Goal: Task Accomplishment & Management: Complete application form

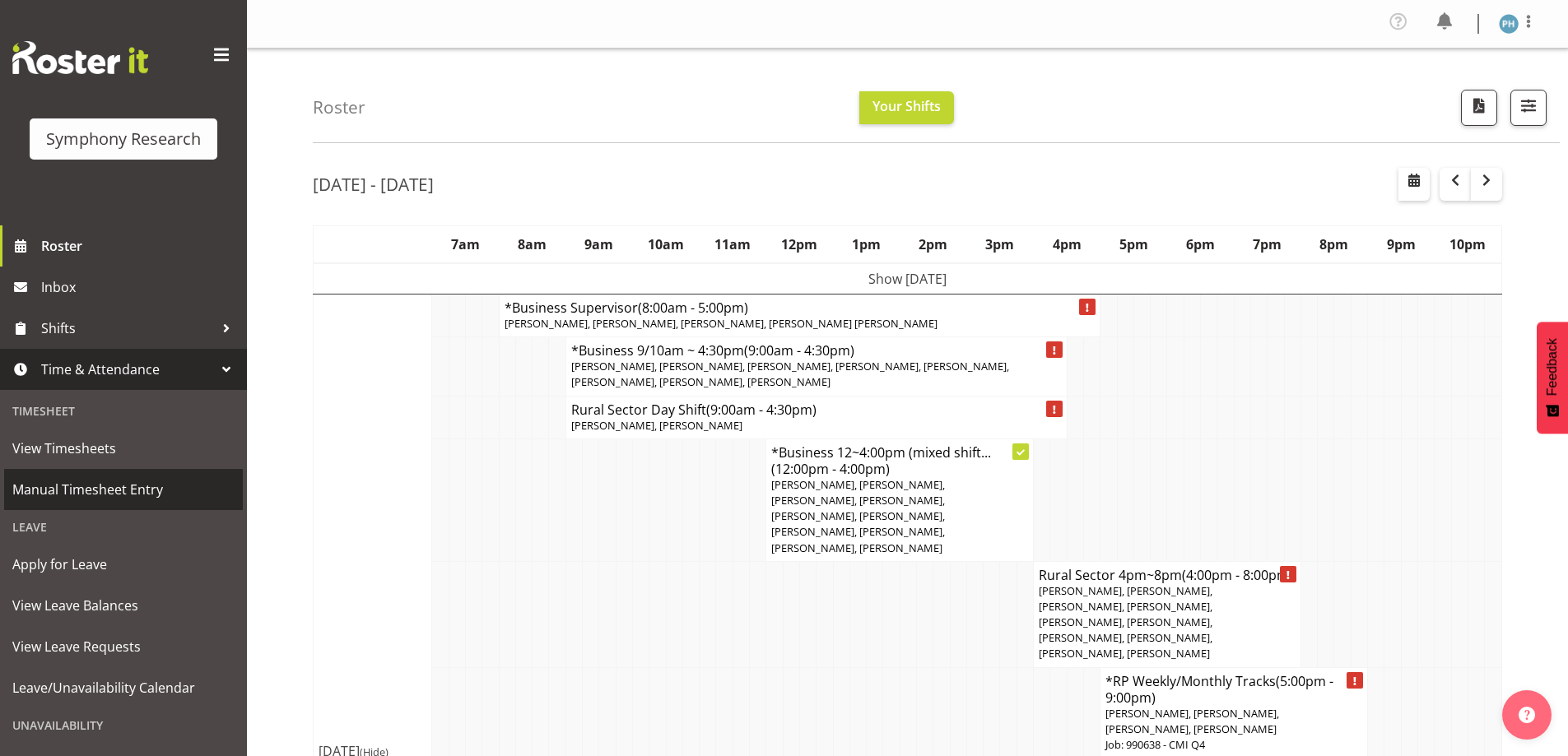
click at [174, 494] on span "Manual Timesheet Entry" at bounding box center [123, 490] width 222 height 25
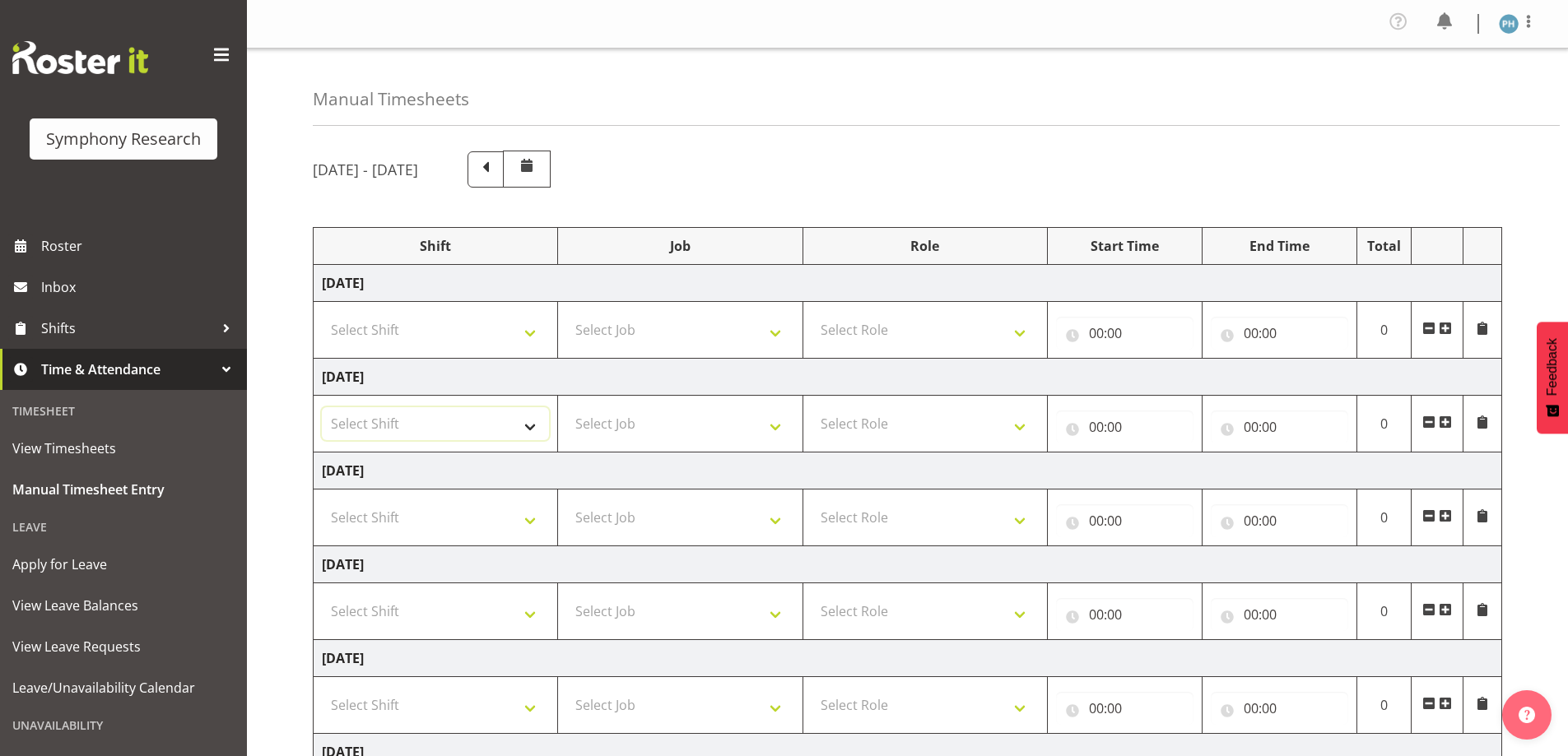
click at [528, 425] on select "Select Shift !!Weekend Residential (Roster IT Shift Label) *Business 9/10am ~ 4…" at bounding box center [436, 423] width 228 height 33
select select "56692"
click at [322, 407] on select "Select Shift !!Weekend Residential (Roster IT Shift Label) *Business 9/10am ~ 4…" at bounding box center [436, 423] width 228 height 33
click at [778, 430] on select "Select Job 550060 IF Admin 553492 World Poll Aus Wave 2 Main 2025 553493 World …" at bounding box center [680, 423] width 228 height 33
select select "10499"
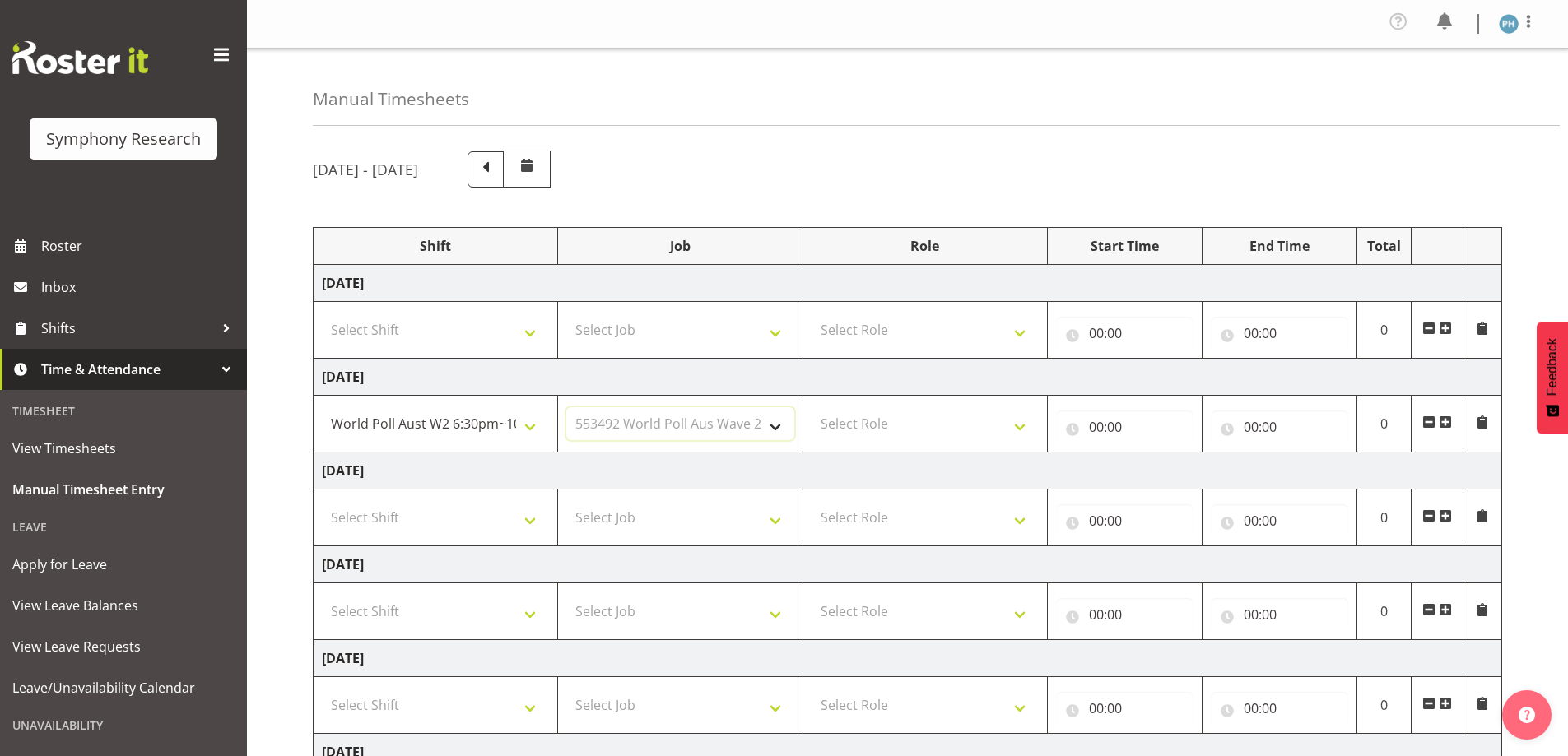
click at [566, 407] on select "Select Job 550060 IF Admin 553492 World Poll Aus Wave 2 Main 2025 553493 World …" at bounding box center [680, 423] width 228 height 33
click at [1017, 427] on select "Select Role Briefing Interviewing" at bounding box center [926, 423] width 228 height 33
select select "47"
click at [812, 407] on select "Select Role Briefing Interviewing" at bounding box center [926, 423] width 228 height 33
click at [1096, 418] on input "00:00" at bounding box center [1124, 427] width 138 height 33
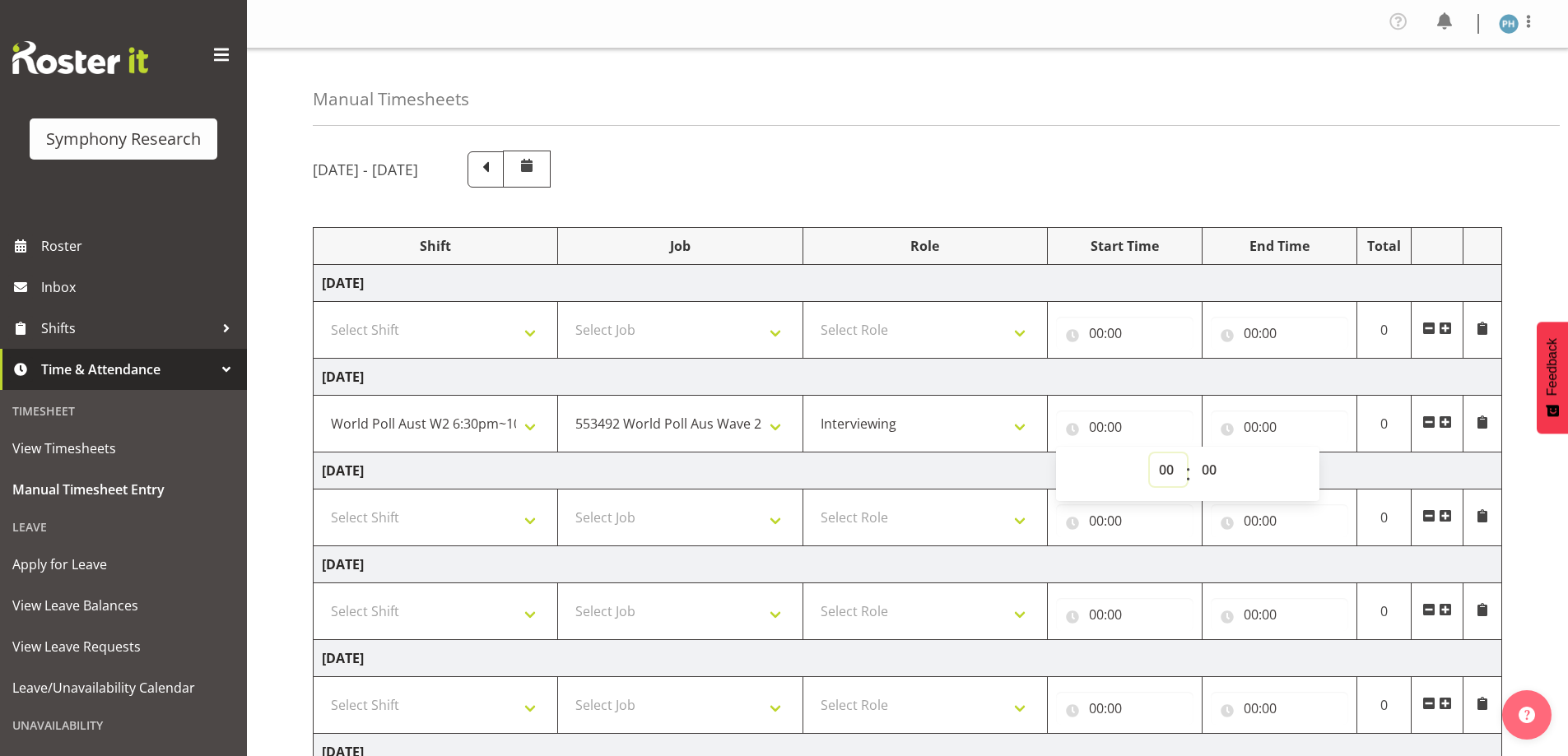
click at [1158, 465] on select "00 01 02 03 04 05 06 07 08 09 10 11 12 13 14 15 16 17 18 19 20 21 22 23" at bounding box center [1168, 470] width 37 height 33
select select "17"
click at [1149, 453] on select "00 01 02 03 04 05 06 07 08 09 10 11 12 13 14 15 16 17 18 19 20 21 22 23" at bounding box center [1168, 470] width 37 height 33
type input "17:00"
click at [1249, 429] on input "00:00" at bounding box center [1279, 427] width 138 height 33
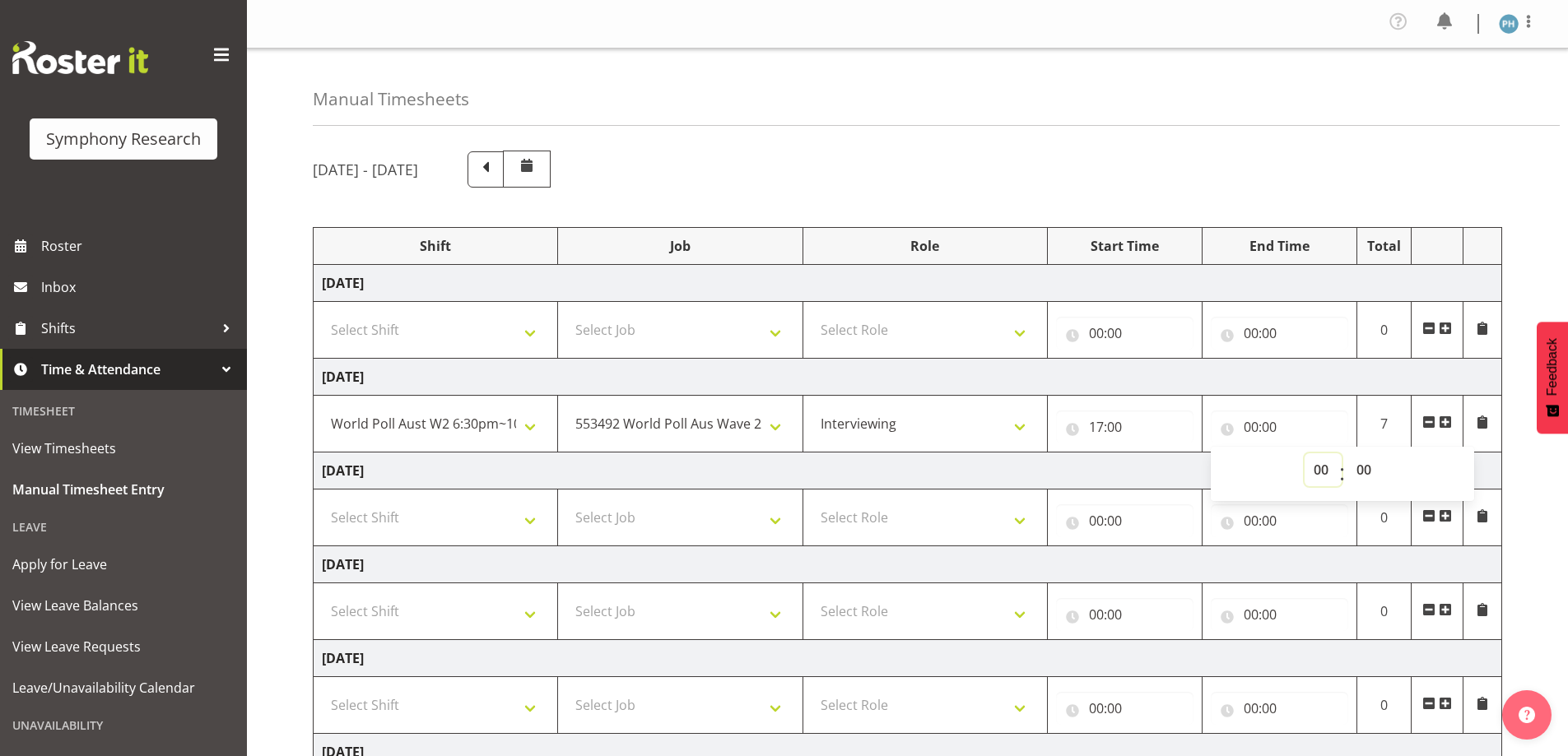
click at [1326, 470] on select "00 01 02 03 04 05 06 07 08 09 10 11 12 13 14 15 16 17 18 19 20 21 22 23" at bounding box center [1323, 470] width 37 height 33
select select "18"
click at [1305, 453] on select "00 01 02 03 04 05 06 07 08 09 10 11 12 13 14 15 16 17 18 19 20 21 22 23" at bounding box center [1323, 470] width 37 height 33
type input "18:00"
click at [1358, 470] on select "00 01 02 03 04 05 06 07 08 09 10 11 12 13 14 15 16 17 18 19 20 21 22 23 24 25 2…" at bounding box center [1365, 470] width 37 height 33
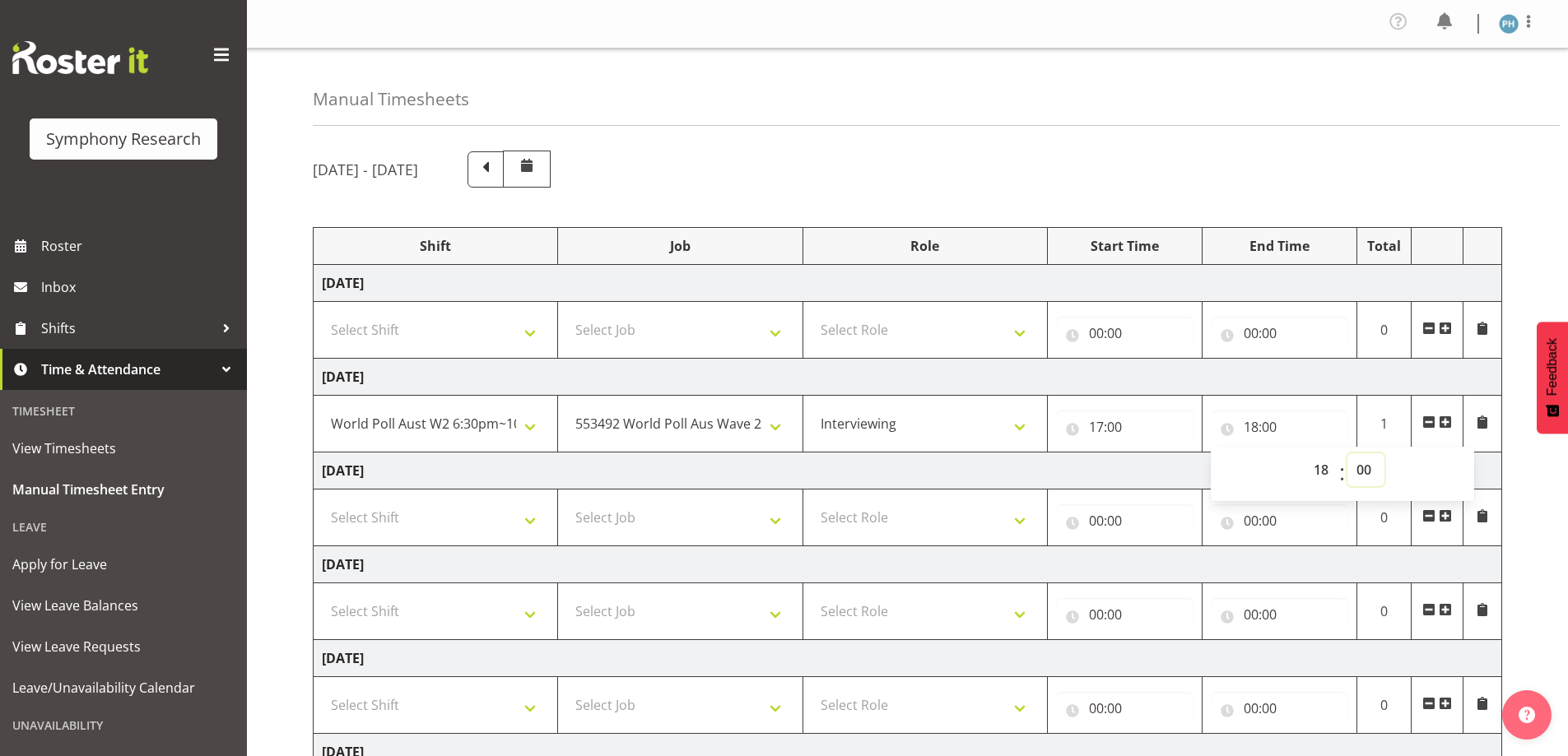
select select "45"
click at [1347, 453] on select "00 01 02 03 04 05 06 07 08 09 10 11 12 13 14 15 16 17 18 19 20 21 22 23 24 25 2…" at bounding box center [1365, 470] width 37 height 33
type input "18:45"
click at [1446, 424] on span at bounding box center [1446, 422] width 14 height 14
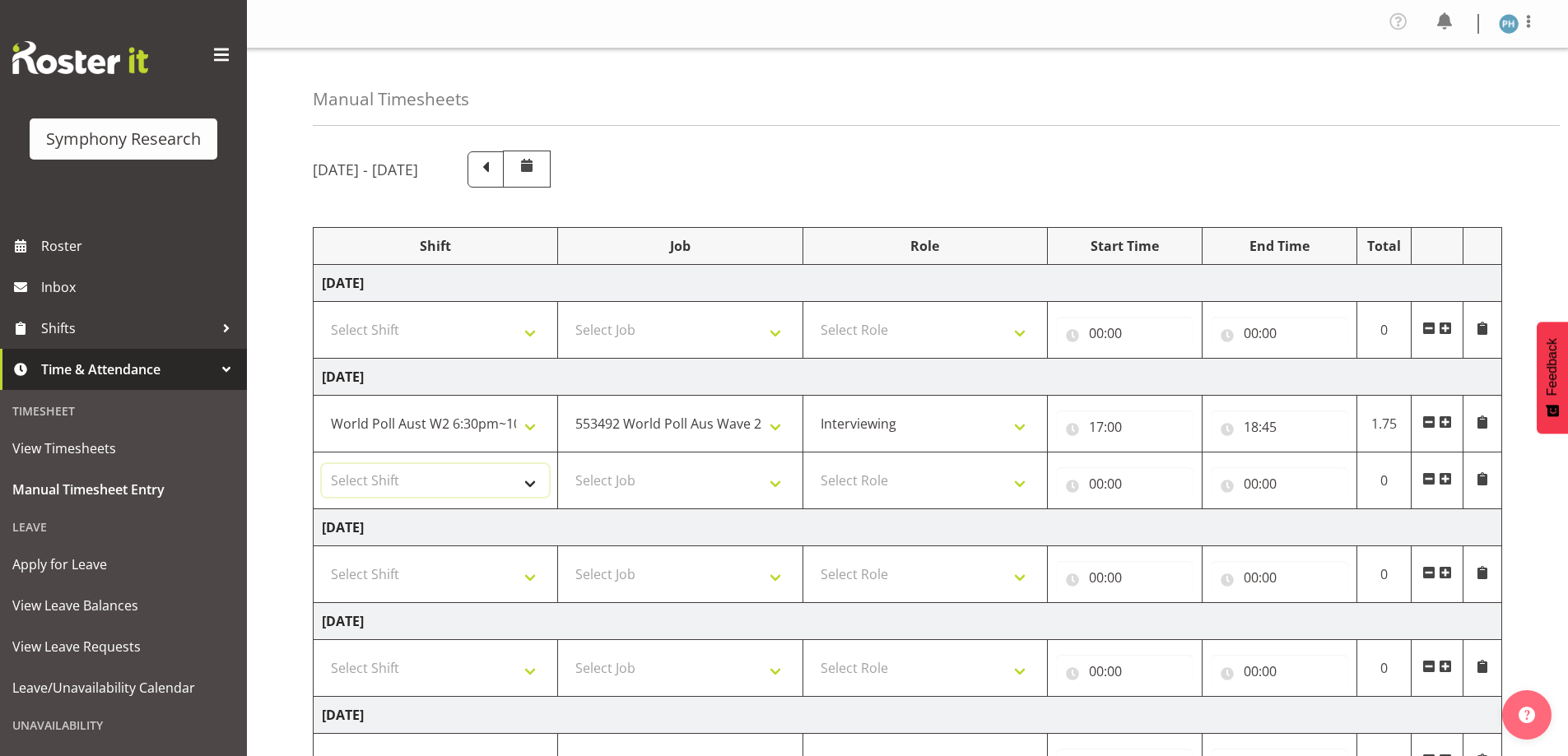
click at [526, 481] on select "Select Shift !!Weekend Residential (Roster IT Shift Label) *Business 9/10am ~ 4…" at bounding box center [436, 480] width 228 height 33
select select "41604"
click at [322, 464] on select "Select Shift !!Weekend Residential (Roster IT Shift Label) *Business 9/10am ~ 4…" at bounding box center [436, 480] width 228 height 33
click at [778, 483] on select "Select Job 550060 IF Admin 553492 World Poll Aus Wave 2 Main 2025 553493 World …" at bounding box center [680, 480] width 228 height 33
select select "10527"
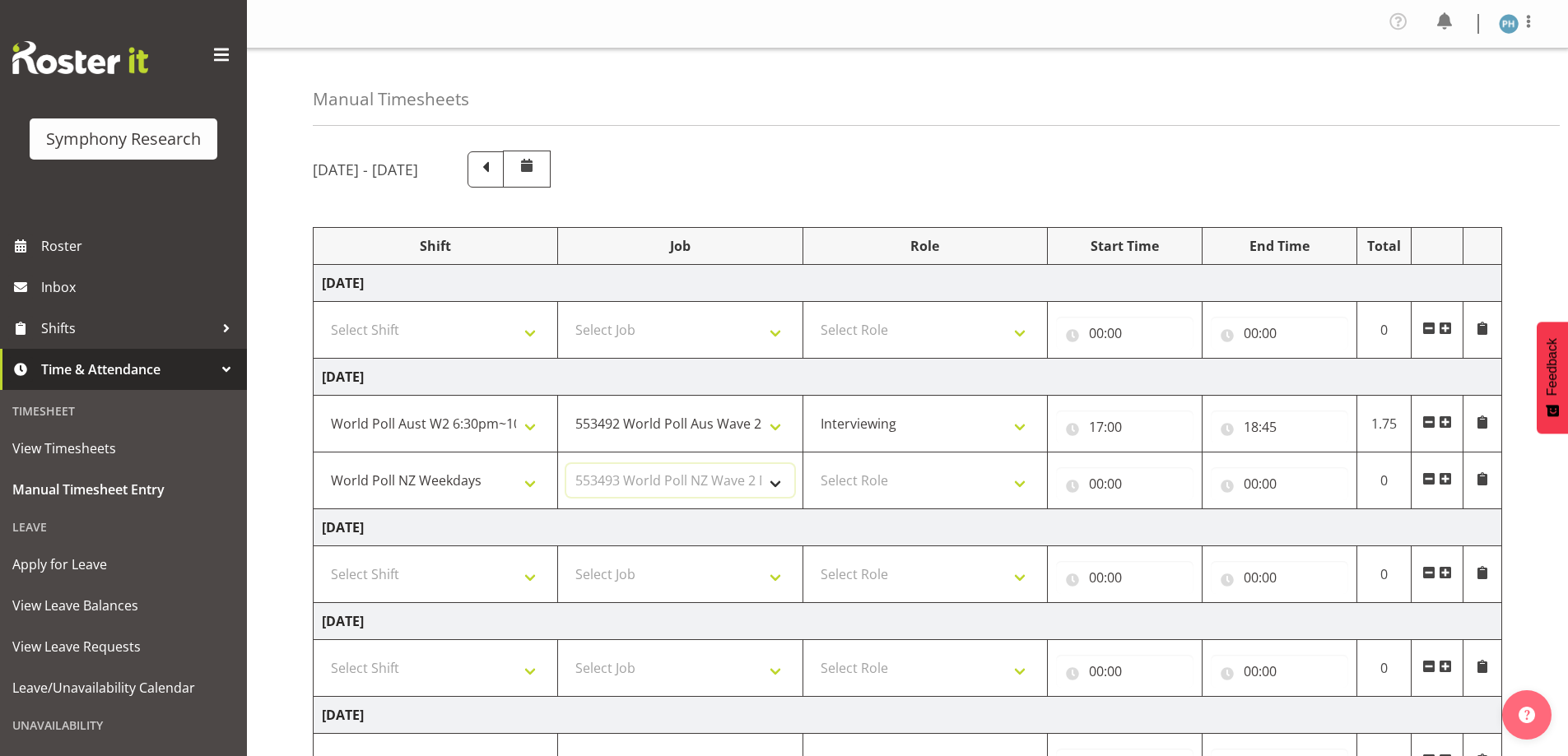
click at [566, 464] on select "Select Job 550060 IF Admin 553492 World Poll Aus Wave 2 Main 2025 553493 World …" at bounding box center [680, 480] width 228 height 33
click at [1016, 479] on select "Select Role Briefing Interviewing" at bounding box center [926, 480] width 228 height 33
select select "297"
click at [812, 464] on select "Select Role Briefing Interviewing" at bounding box center [926, 480] width 228 height 33
click at [1093, 481] on input "00:00" at bounding box center [1124, 484] width 138 height 33
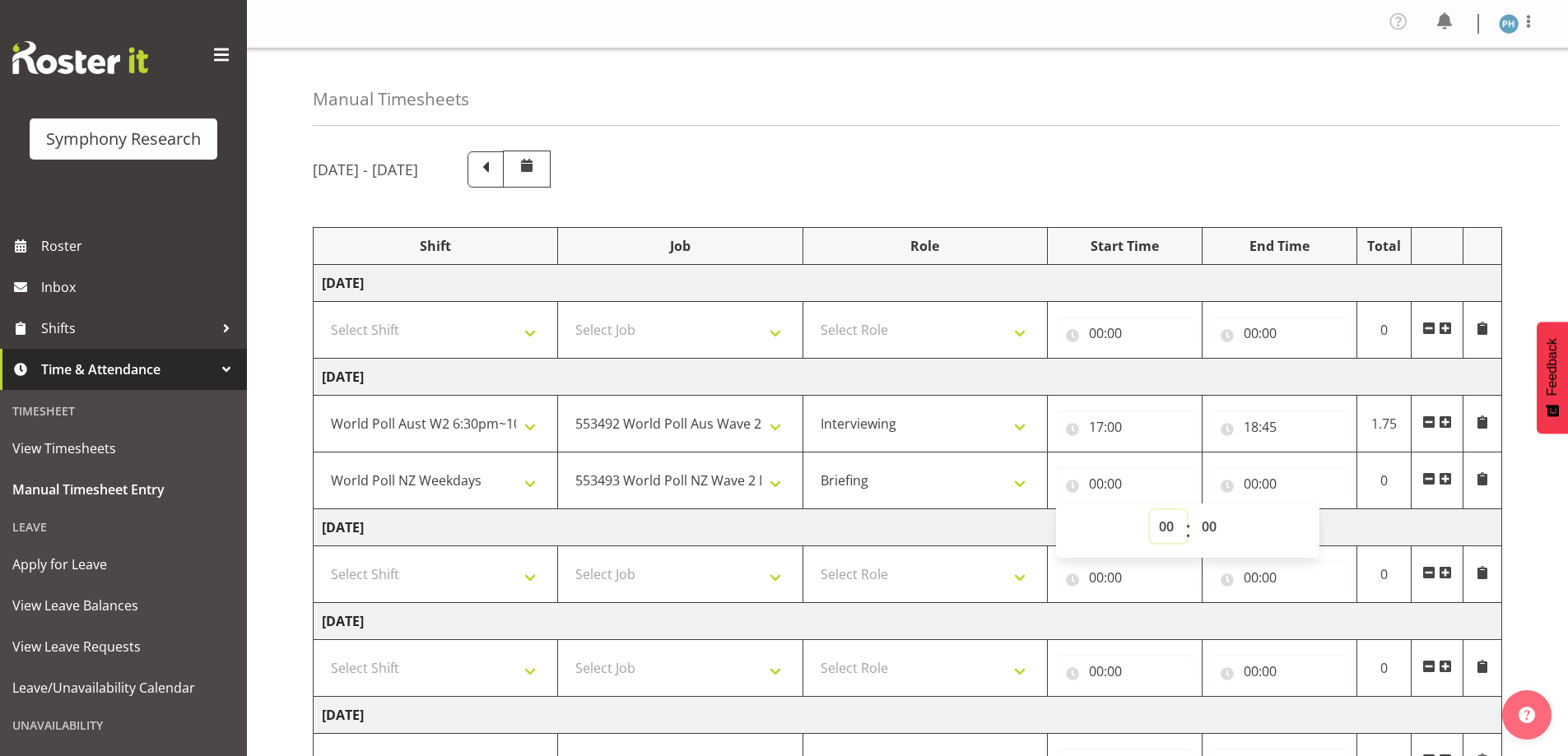
click at [1170, 526] on select "00 01 02 03 04 05 06 07 08 09 10 11 12 13 14 15 16 17 18 19 20 21 22 23" at bounding box center [1168, 526] width 37 height 33
select select "18"
click at [1149, 510] on select "00 01 02 03 04 05 06 07 08 09 10 11 12 13 14 15 16 17 18 19 20 21 22 23" at bounding box center [1168, 526] width 37 height 33
type input "18:00"
click at [1214, 524] on select "00 01 02 03 04 05 06 07 08 09 10 11 12 13 14 15 16 17 18 19 20 21 22 23 24 25 2…" at bounding box center [1211, 526] width 37 height 33
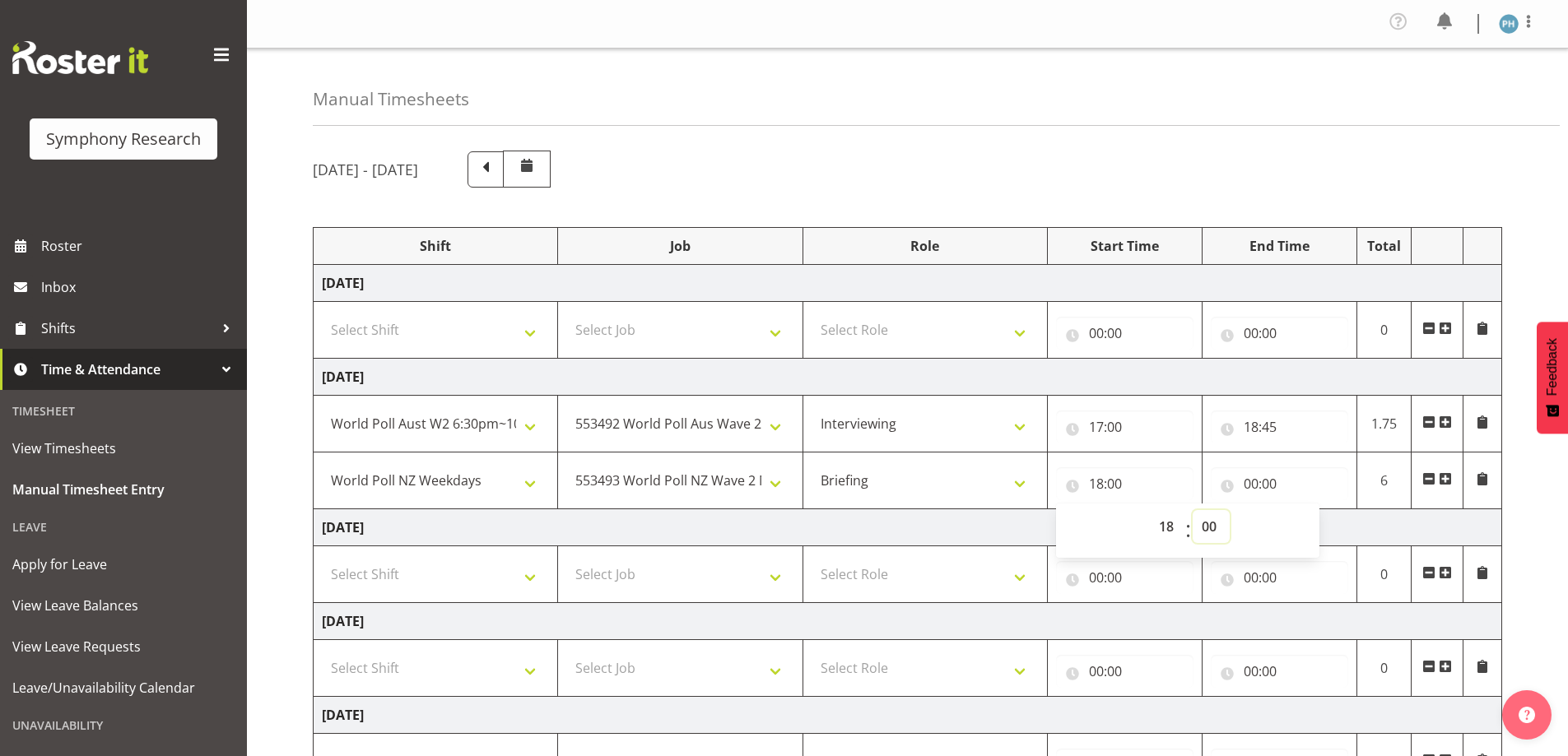
select select "45"
click at [1193, 510] on select "00 01 02 03 04 05 06 07 08 09 10 11 12 13 14 15 16 17 18 19 20 21 22 23 24 25 2…" at bounding box center [1211, 526] width 37 height 33
type input "18:45"
click at [1259, 486] on input "00:00" at bounding box center [1279, 484] width 138 height 33
click at [1320, 527] on select "00 01 02 03 04 05 06 07 08 09 10 11 12 13 14 15 16 17 18 19 20 21 22 23" at bounding box center [1323, 526] width 37 height 33
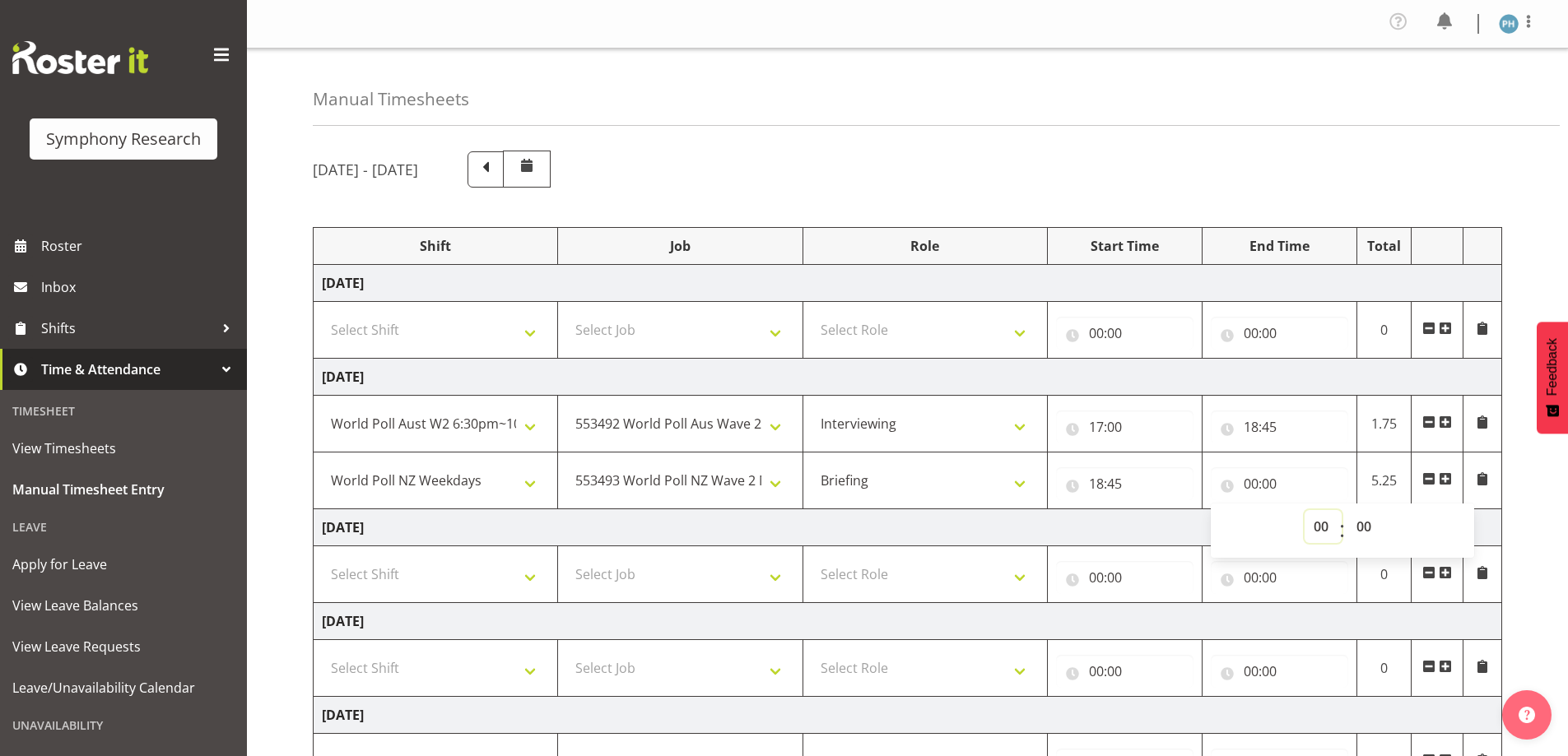
select select "19"
click at [1305, 510] on select "00 01 02 03 04 05 06 07 08 09 10 11 12 13 14 15 16 17 18 19 20 21 22 23" at bounding box center [1323, 526] width 37 height 33
type input "19:00"
click at [1362, 530] on select "00 01 02 03 04 05 06 07 08 09 10 11 12 13 14 15 16 17 18 19 20 21 22 23 24 25 2…" at bounding box center [1365, 526] width 37 height 33
select select "27"
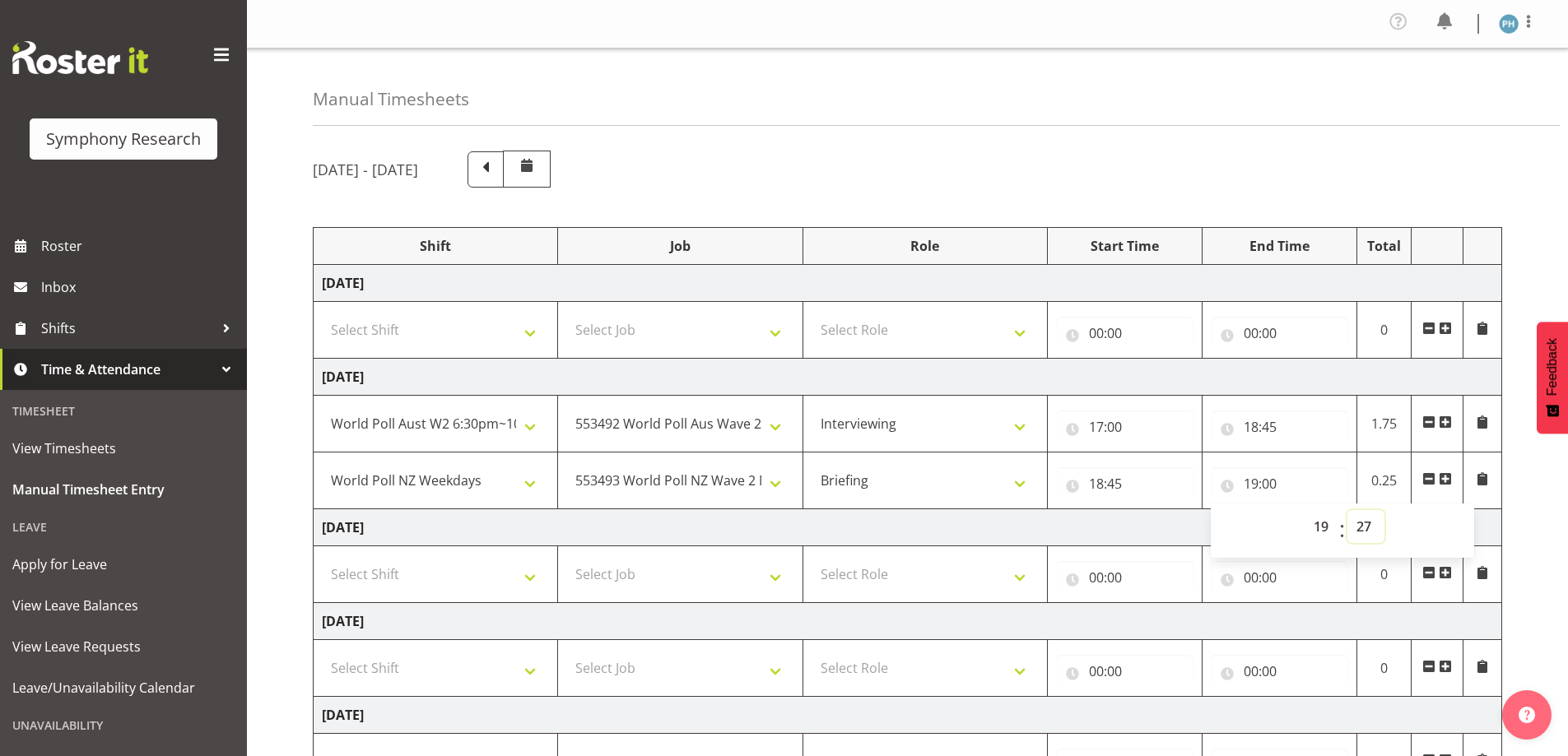
click at [1347, 510] on select "00 01 02 03 04 05 06 07 08 09 10 11 12 13 14 15 16 17 18 19 20 21 22 23 24 25 2…" at bounding box center [1365, 526] width 37 height 33
type input "19:27"
click at [1446, 480] on span at bounding box center [1446, 479] width 14 height 14
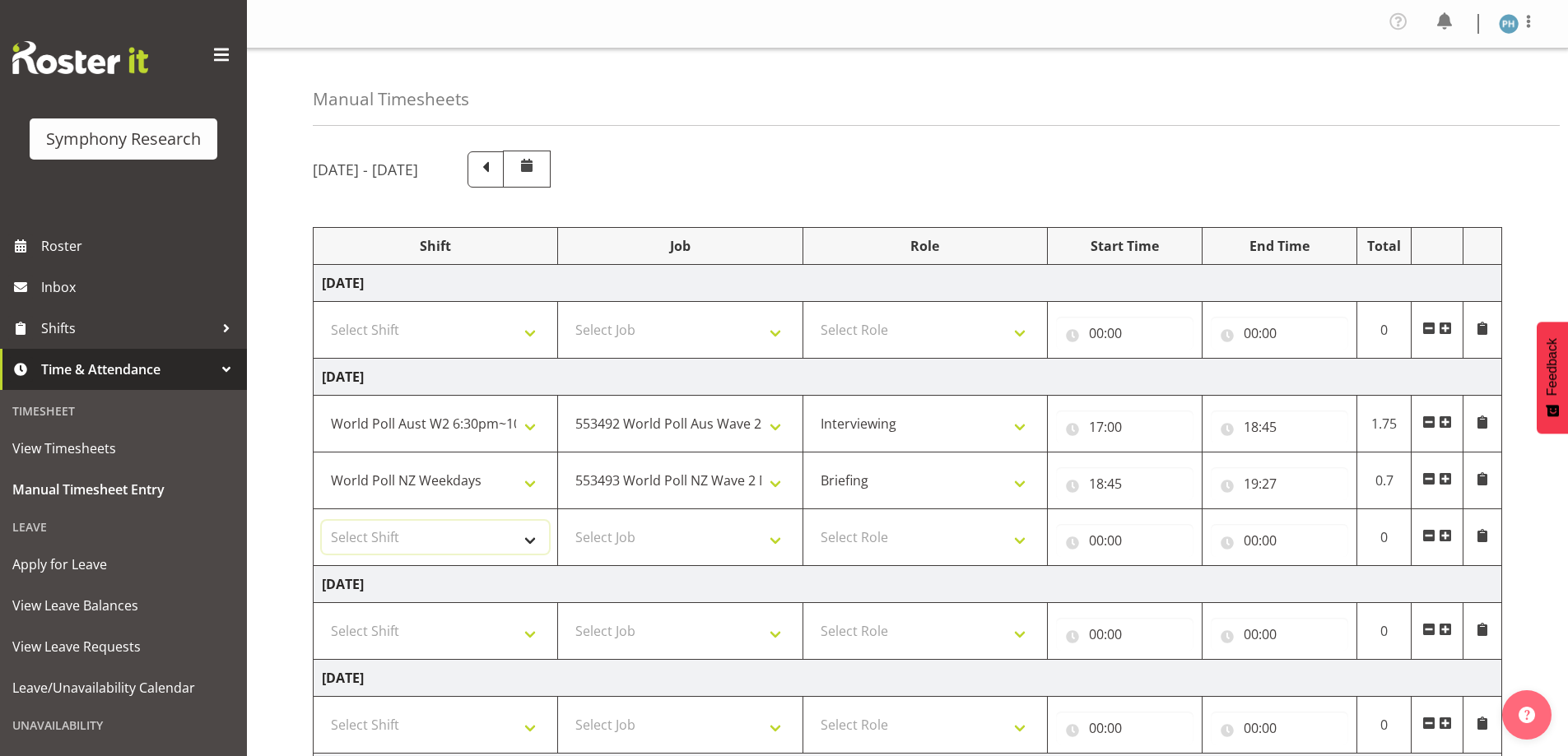
click at [530, 542] on select "Select Shift !!Weekend Residential (Roster IT Shift Label) *Business 9/10am ~ 4…" at bounding box center [436, 537] width 228 height 33
select select "41604"
click at [322, 521] on select "Select Shift !!Weekend Residential (Roster IT Shift Label) *Business 9/10am ~ 4…" at bounding box center [436, 537] width 228 height 33
click at [769, 539] on select "Select Job 550060 IF Admin 553492 World Poll Aus Wave 2 Main 2025 553493 World …" at bounding box center [680, 537] width 228 height 33
select select "10527"
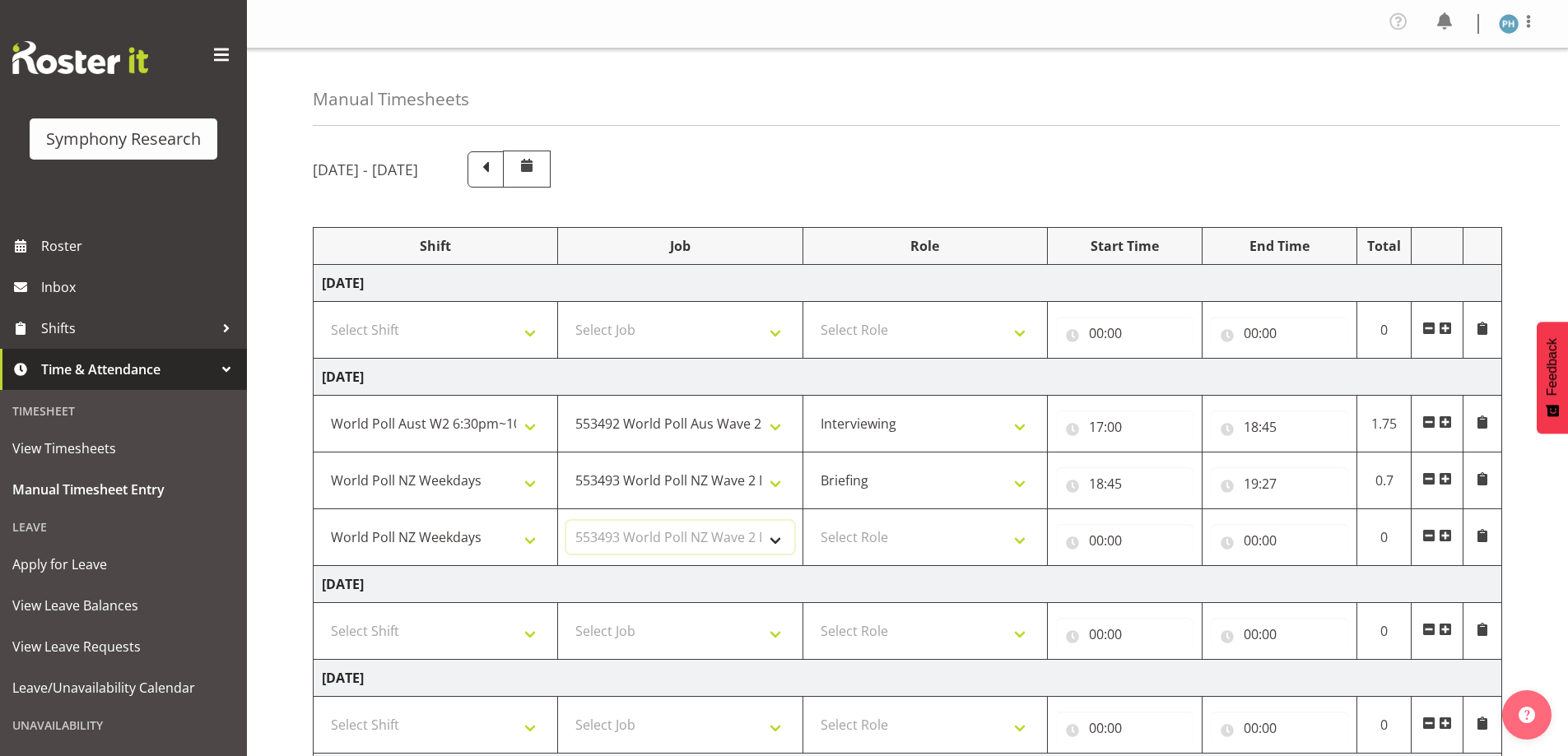
click at [566, 521] on select "Select Job 550060 IF Admin 553492 World Poll Aus Wave 2 Main 2025 553493 World …" at bounding box center [680, 537] width 228 height 33
click at [1017, 536] on select "Select Role Briefing Interviewing" at bounding box center [926, 537] width 228 height 33
select select "47"
click at [812, 521] on select "Select Role Briefing Interviewing" at bounding box center [926, 537] width 228 height 33
click at [1097, 541] on input "00:00" at bounding box center [1124, 541] width 138 height 33
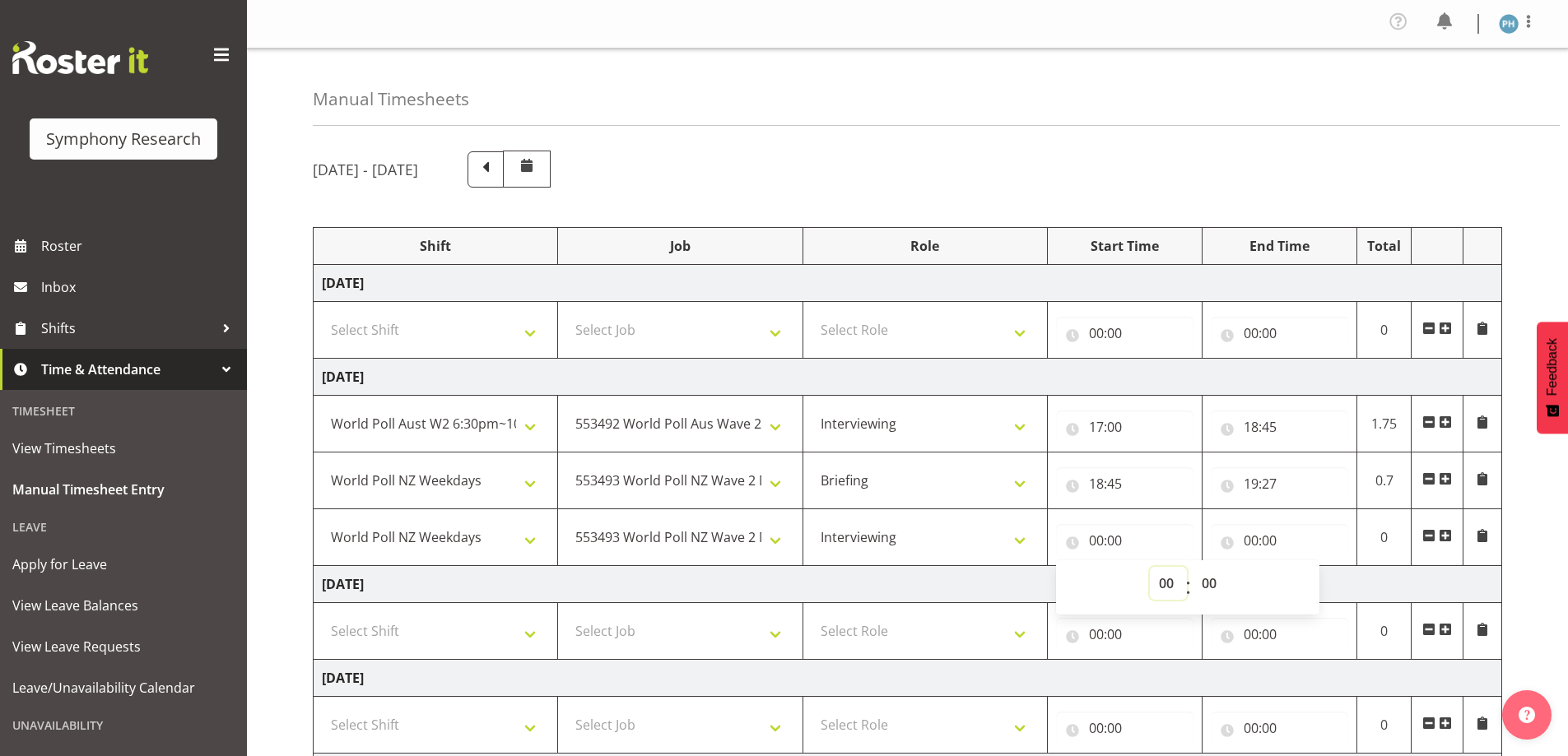
click at [1167, 584] on select "00 01 02 03 04 05 06 07 08 09 10 11 12 13 14 15 16 17 18 19 20 21 22 23" at bounding box center [1168, 583] width 37 height 33
select select "19"
click at [1149, 567] on select "00 01 02 03 04 05 06 07 08 09 10 11 12 13 14 15 16 17 18 19 20 21 22 23" at bounding box center [1168, 583] width 37 height 33
type input "19:00"
click at [1201, 581] on select "00 01 02 03 04 05 06 07 08 09 10 11 12 13 14 15 16 17 18 19 20 21 22 23 24 25 2…" at bounding box center [1211, 583] width 37 height 33
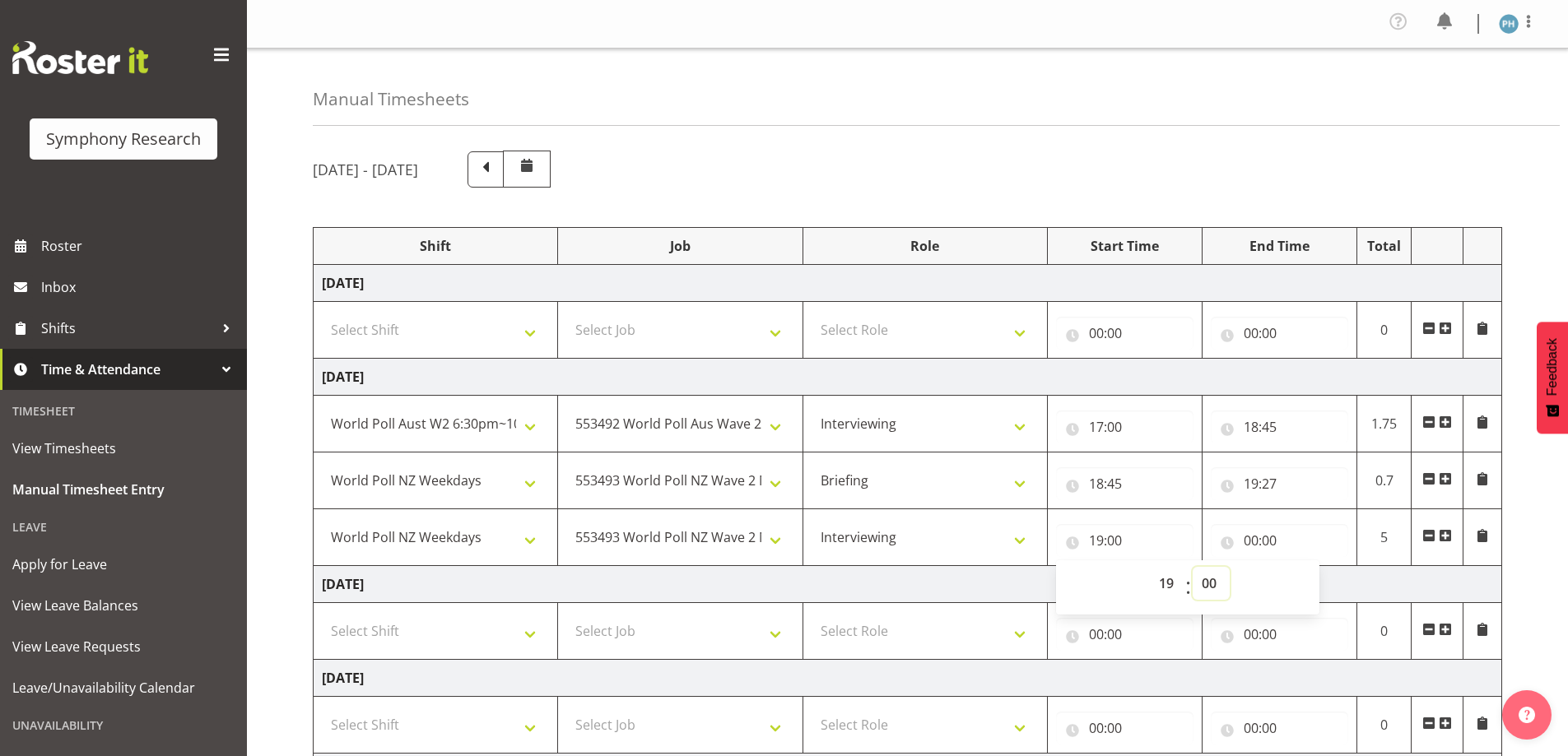
select select "27"
click at [1193, 567] on select "00 01 02 03 04 05 06 07 08 09 10 11 12 13 14 15 16 17 18 19 20 21 22 23 24 25 2…" at bounding box center [1211, 583] width 37 height 33
type input "19:27"
click at [1248, 543] on input "00:00" at bounding box center [1279, 541] width 138 height 33
click at [1322, 583] on select "00 01 02 03 04 05 06 07 08 09 10 11 12 13 14 15 16 17 18 19 20 21 22 23" at bounding box center [1323, 583] width 37 height 33
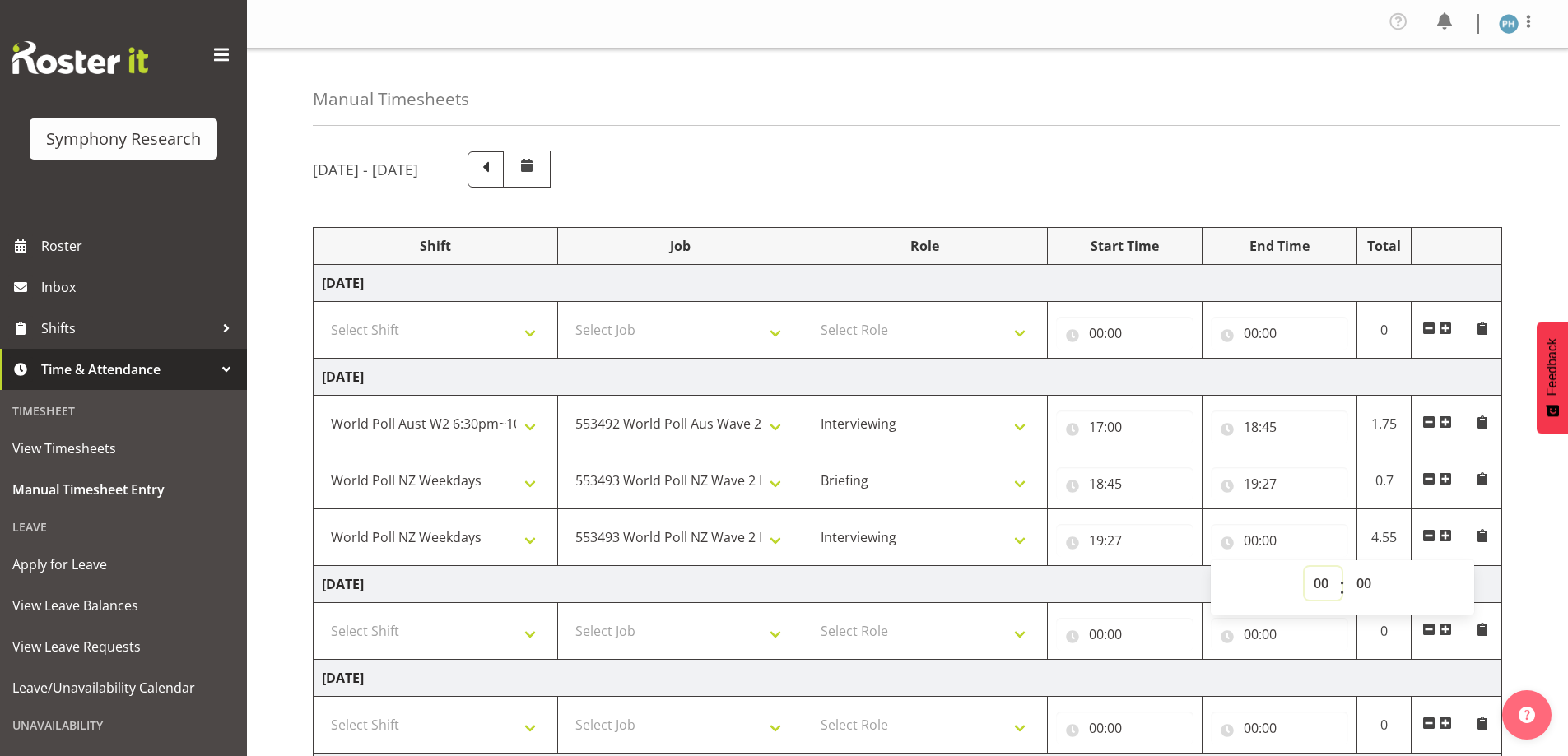
select select "20"
click at [1305, 567] on select "00 01 02 03 04 05 06 07 08 09 10 11 12 13 14 15 16 17 18 19 20 21 22 23" at bounding box center [1323, 583] width 37 height 33
type input "20:00"
click at [1366, 581] on select "00 01 02 03 04 05 06 07 08 09 10 11 12 13 14 15 16 17 18 19 20 21 22 23 24 25 2…" at bounding box center [1365, 583] width 37 height 33
select select "30"
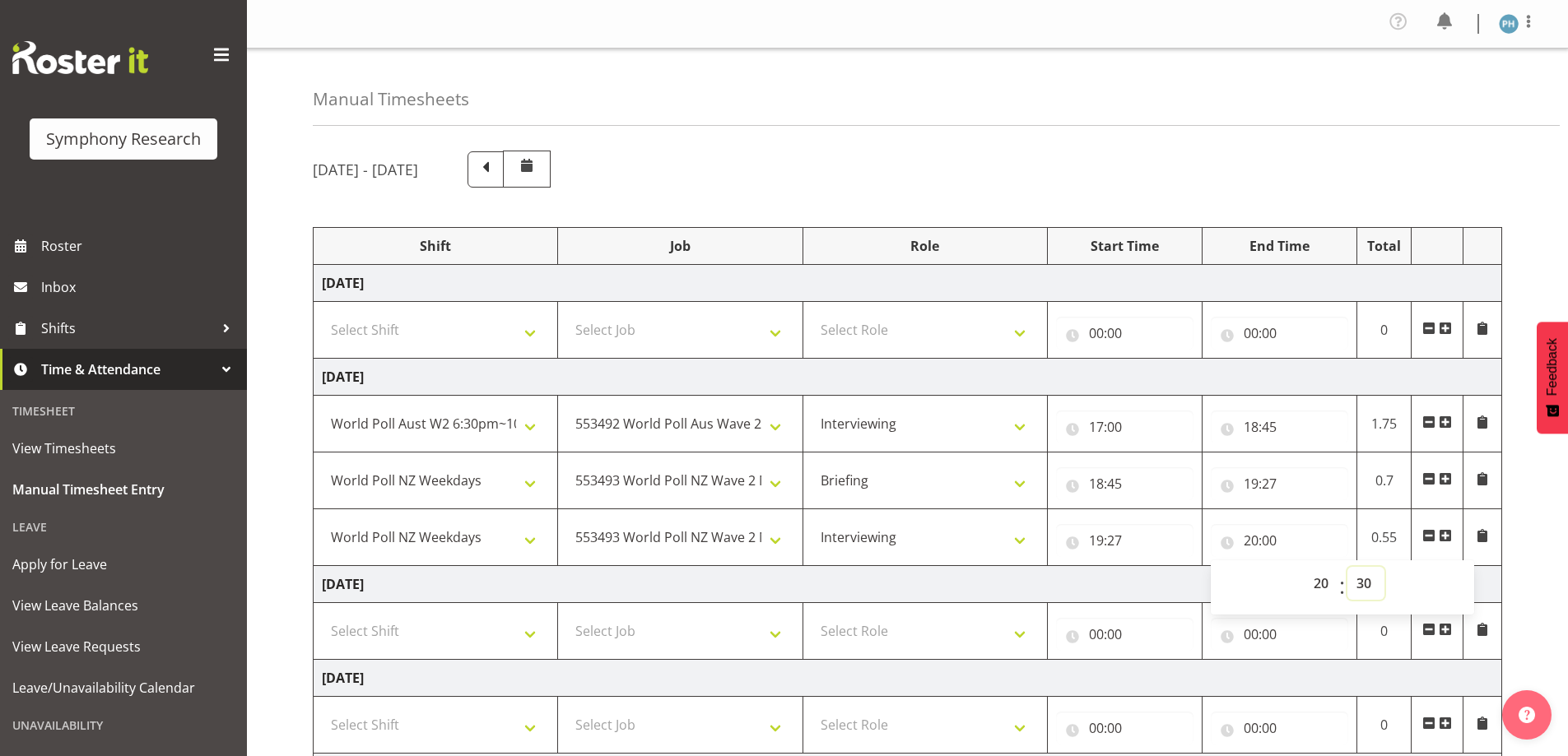
click at [1347, 567] on select "00 01 02 03 04 05 06 07 08 09 10 11 12 13 14 15 16 17 18 19 20 21 22 23 24 25 2…" at bounding box center [1365, 583] width 37 height 33
type input "20:30"
click at [1441, 538] on span at bounding box center [1446, 536] width 14 height 14
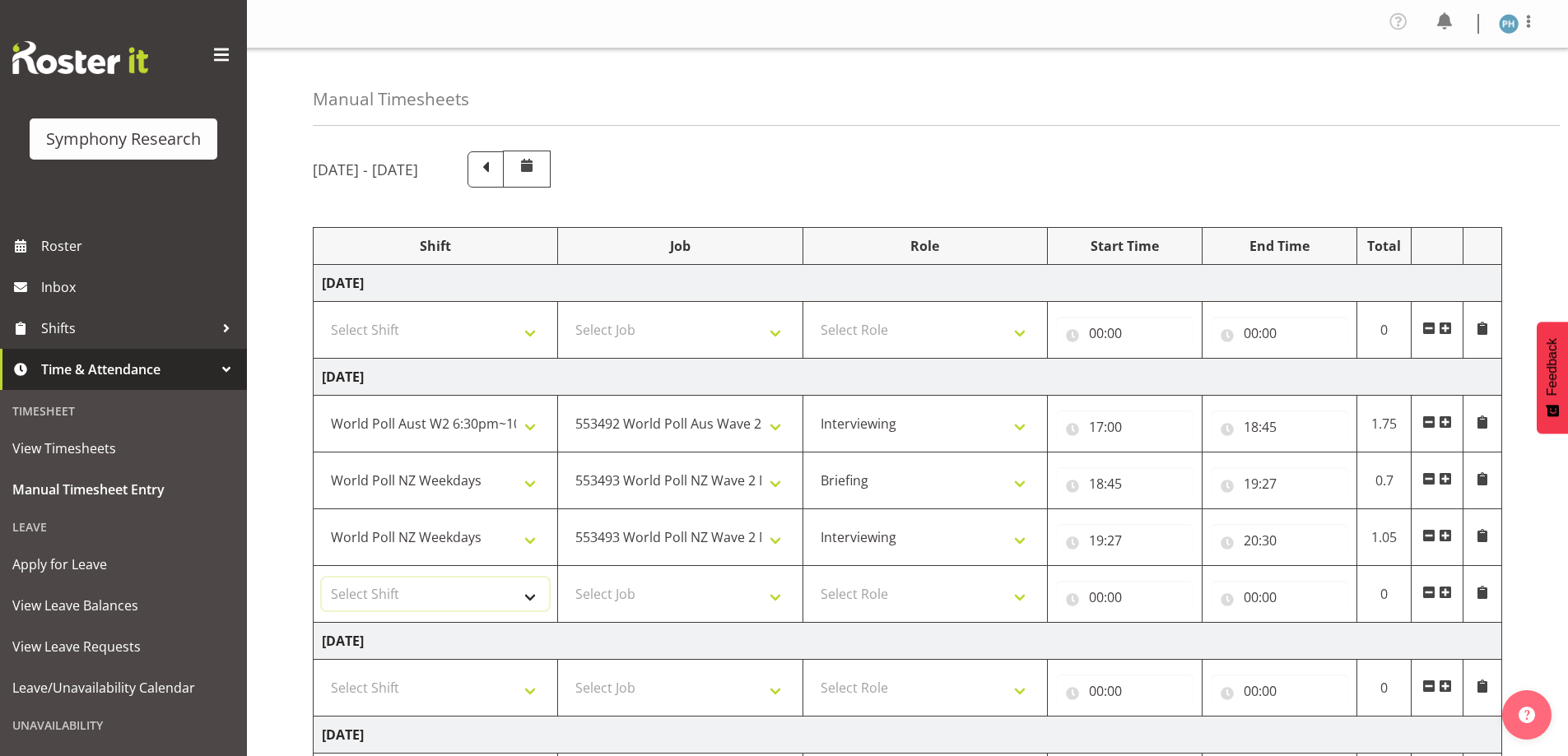
click at [522, 597] on select "Select Shift !!Weekend Residential (Roster IT Shift Label) *Business 9/10am ~ 4…" at bounding box center [436, 594] width 228 height 33
select select "56692"
click at [322, 578] on select "Select Shift !!Weekend Residential (Roster IT Shift Label) *Business 9/10am ~ 4…" at bounding box center [436, 594] width 228 height 33
click at [768, 598] on select "Select Job 550060 IF Admin 553492 World Poll Aus Wave 2 Main 2025 553493 World …" at bounding box center [680, 594] width 228 height 33
select select "10499"
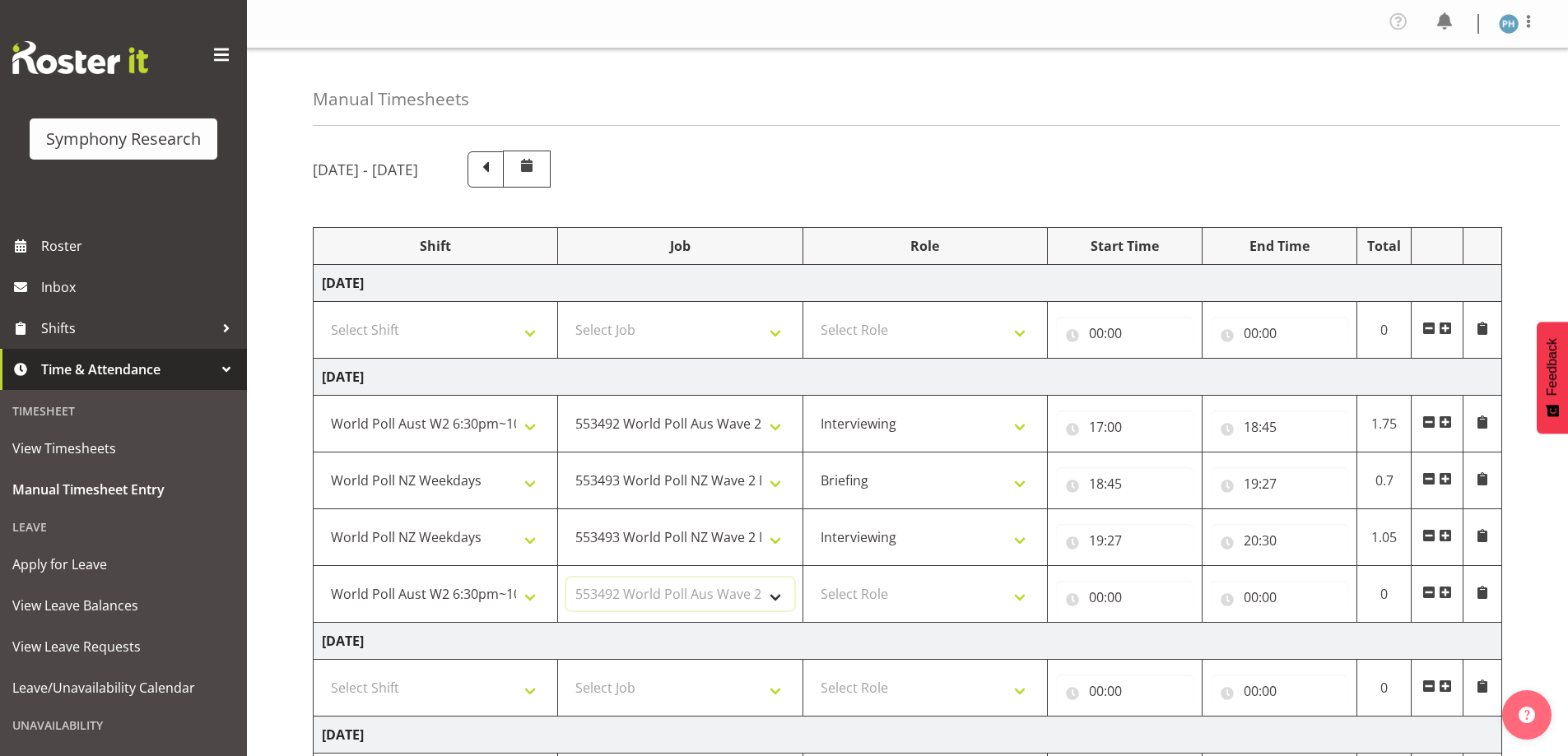
click at [566, 578] on select "Select Job 550060 IF Admin 553492 World Poll Aus Wave 2 Main 2025 553493 World …" at bounding box center [680, 594] width 228 height 33
click at [1025, 595] on select "Select Role Briefing Interviewing" at bounding box center [926, 594] width 228 height 33
select select "47"
click at [812, 578] on select "Select Role Briefing Interviewing" at bounding box center [926, 594] width 228 height 33
click at [1100, 596] on input "00:00" at bounding box center [1124, 598] width 138 height 33
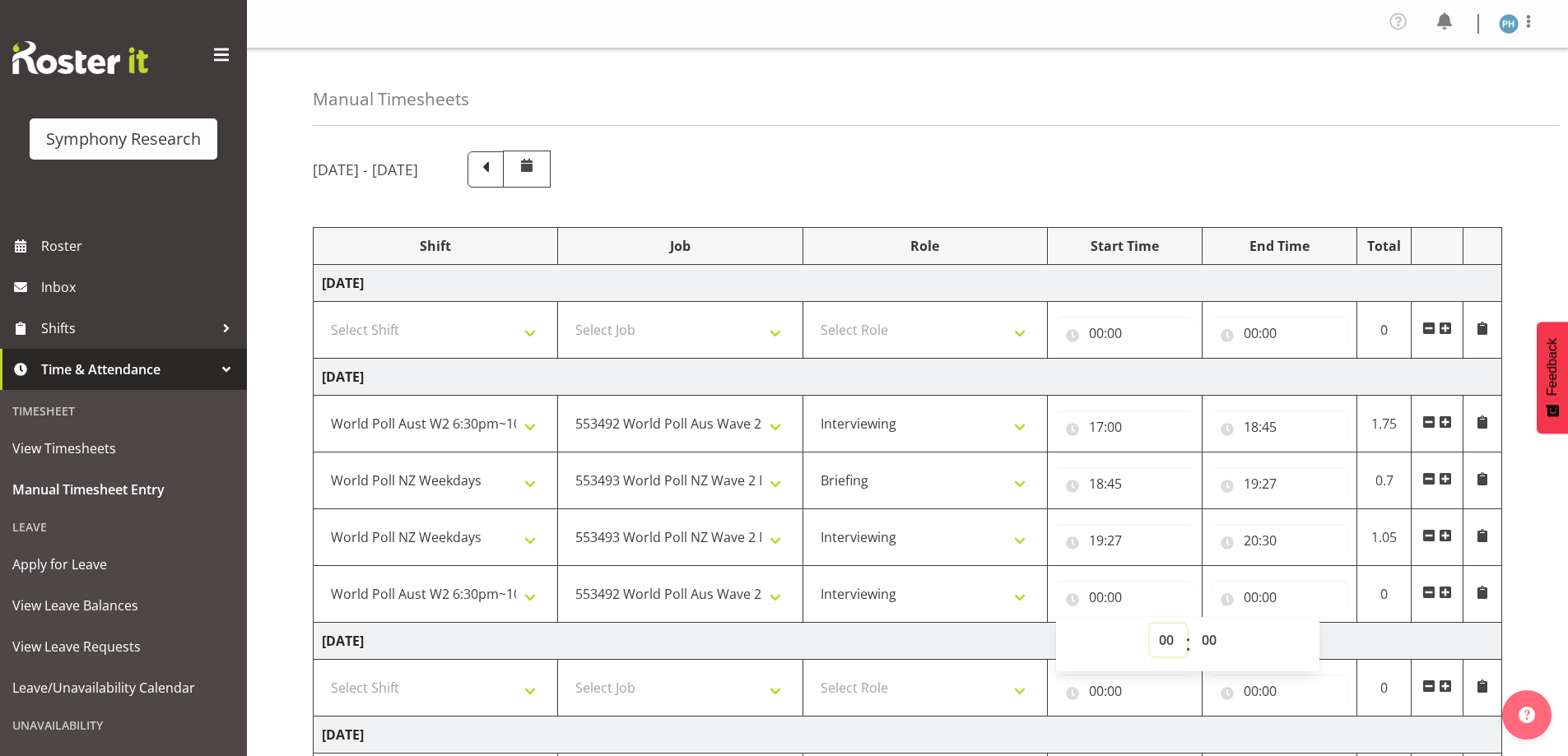
click at [1159, 641] on select "00 01 02 03 04 05 06 07 08 09 10 11 12 13 14 15 16 17 18 19 20 21 22 23" at bounding box center [1168, 640] width 37 height 33
select select "21"
click at [1149, 624] on select "00 01 02 03 04 05 06 07 08 09 10 11 12 13 14 15 16 17 18 19 20 21 22 23" at bounding box center [1168, 640] width 37 height 33
type input "21:00"
click at [1252, 597] on input "00:00" at bounding box center [1279, 598] width 138 height 33
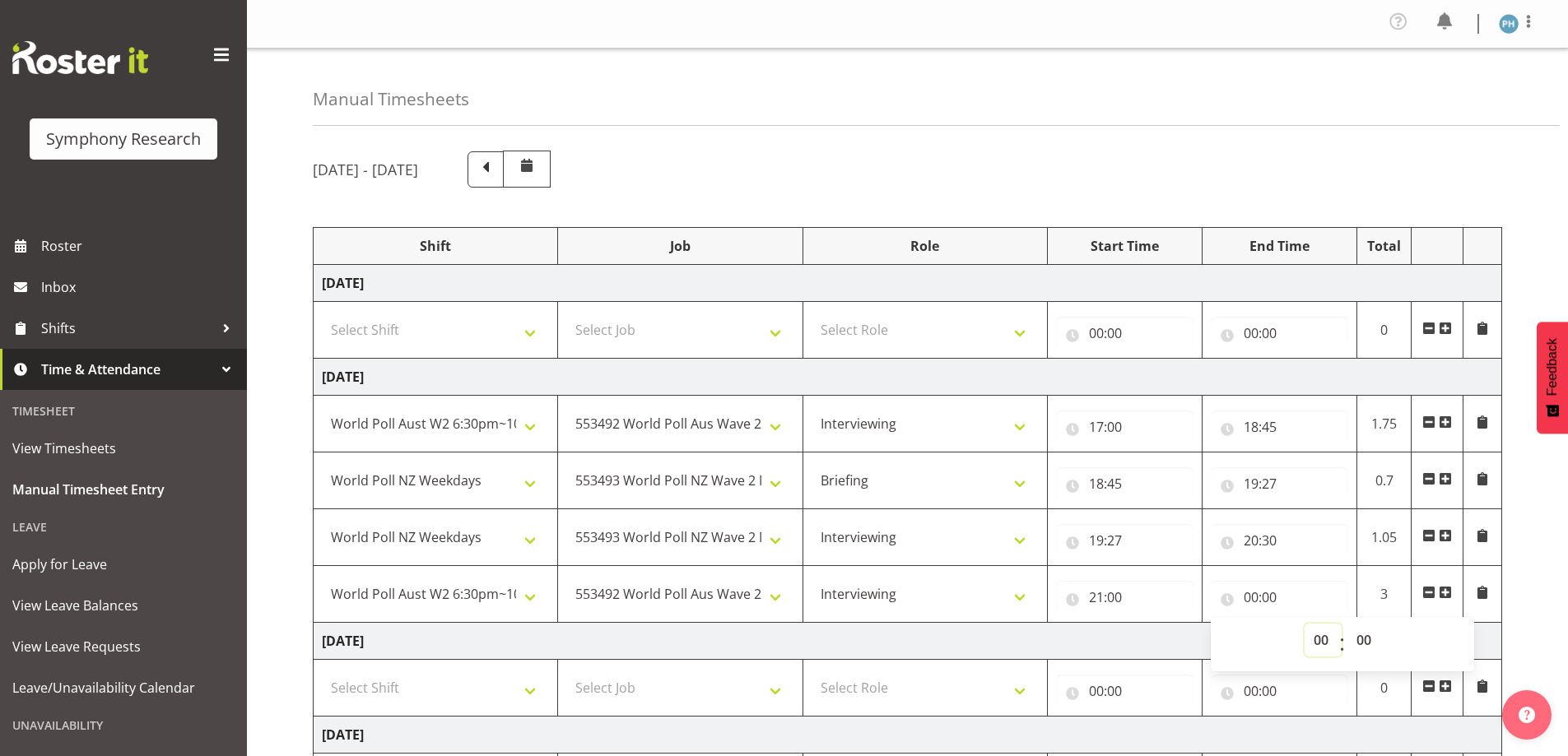
click at [1323, 637] on select "00 01 02 03 04 05 06 07 08 09 10 11 12 13 14 15 16 17 18 19 20 21 22 23" at bounding box center [1323, 640] width 37 height 33
select select "22"
click at [1305, 624] on select "00 01 02 03 04 05 06 07 08 09 10 11 12 13 14 15 16 17 18 19 20 21 22 23" at bounding box center [1323, 640] width 37 height 33
type input "22:00"
click at [1367, 639] on select "00 01 02 03 04 05 06 07 08 09 10 11 12 13 14 15 16 17 18 19 20 21 22 23 24 25 2…" at bounding box center [1365, 640] width 37 height 33
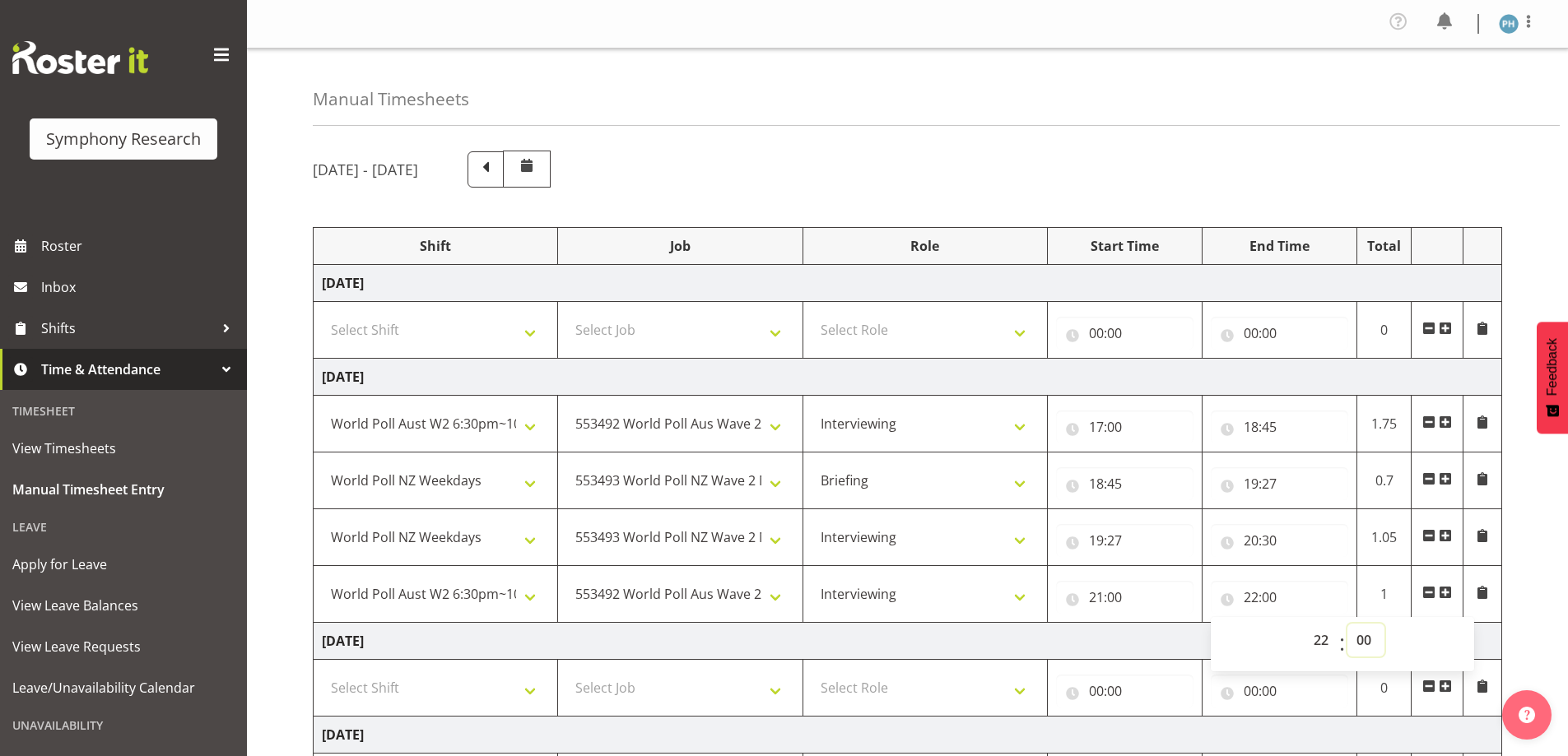
select select "30"
click at [1347, 624] on select "00 01 02 03 04 05 06 07 08 09 10 11 12 13 14 15 16 17 18 19 20 21 22 23 24 25 2…" at bounding box center [1365, 640] width 37 height 33
type input "22:30"
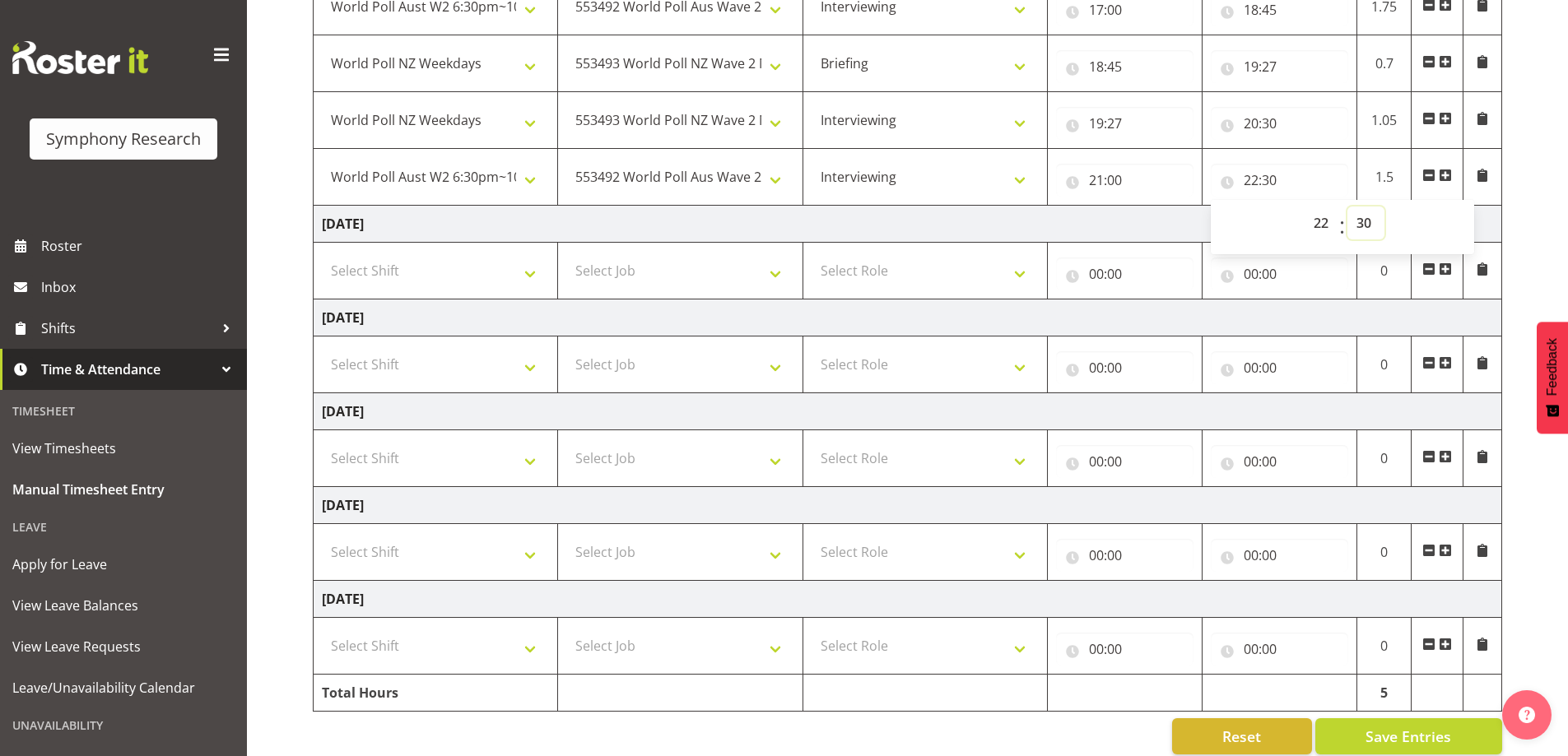
scroll to position [441, 0]
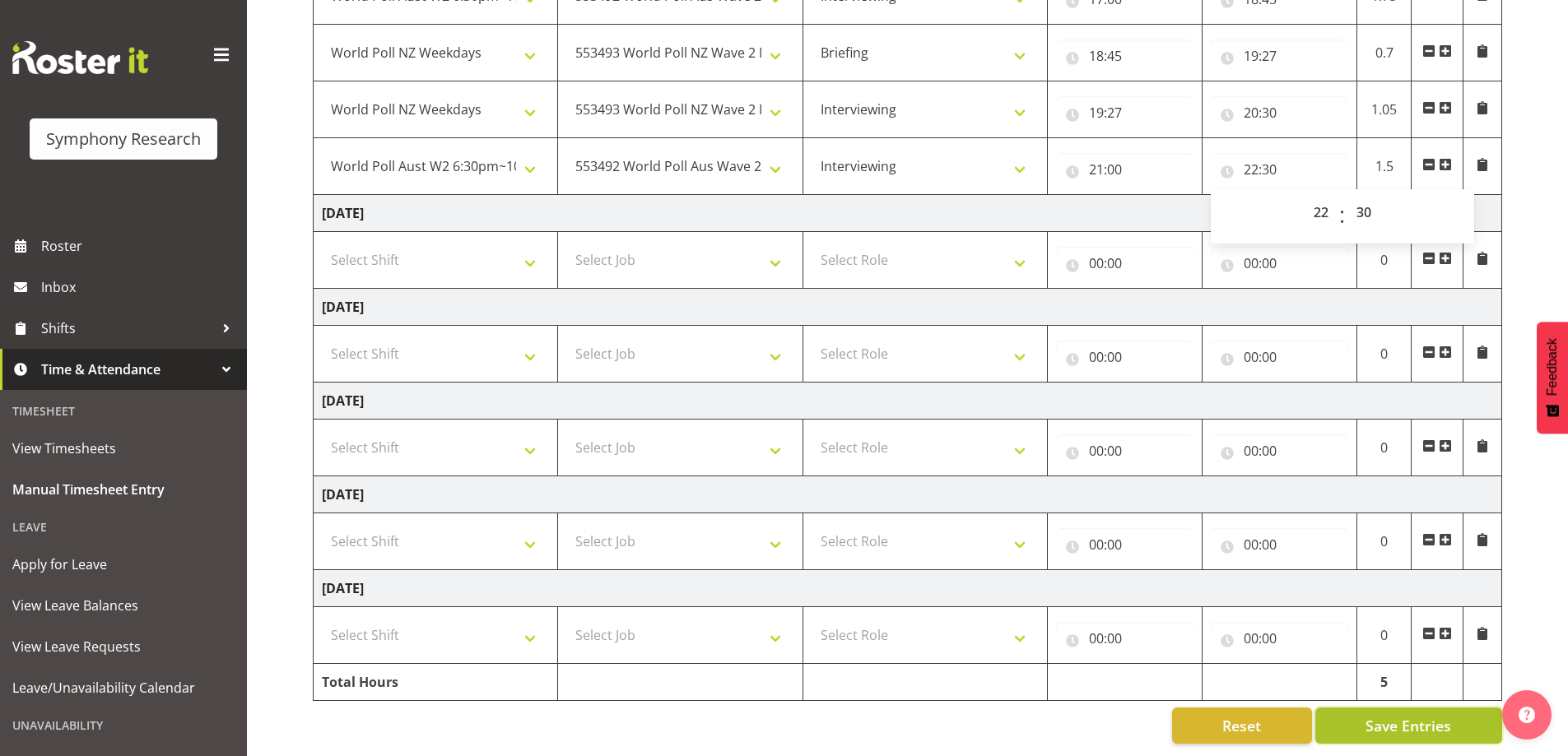
click at [1398, 716] on span "Save Entries" at bounding box center [1408, 726] width 86 height 21
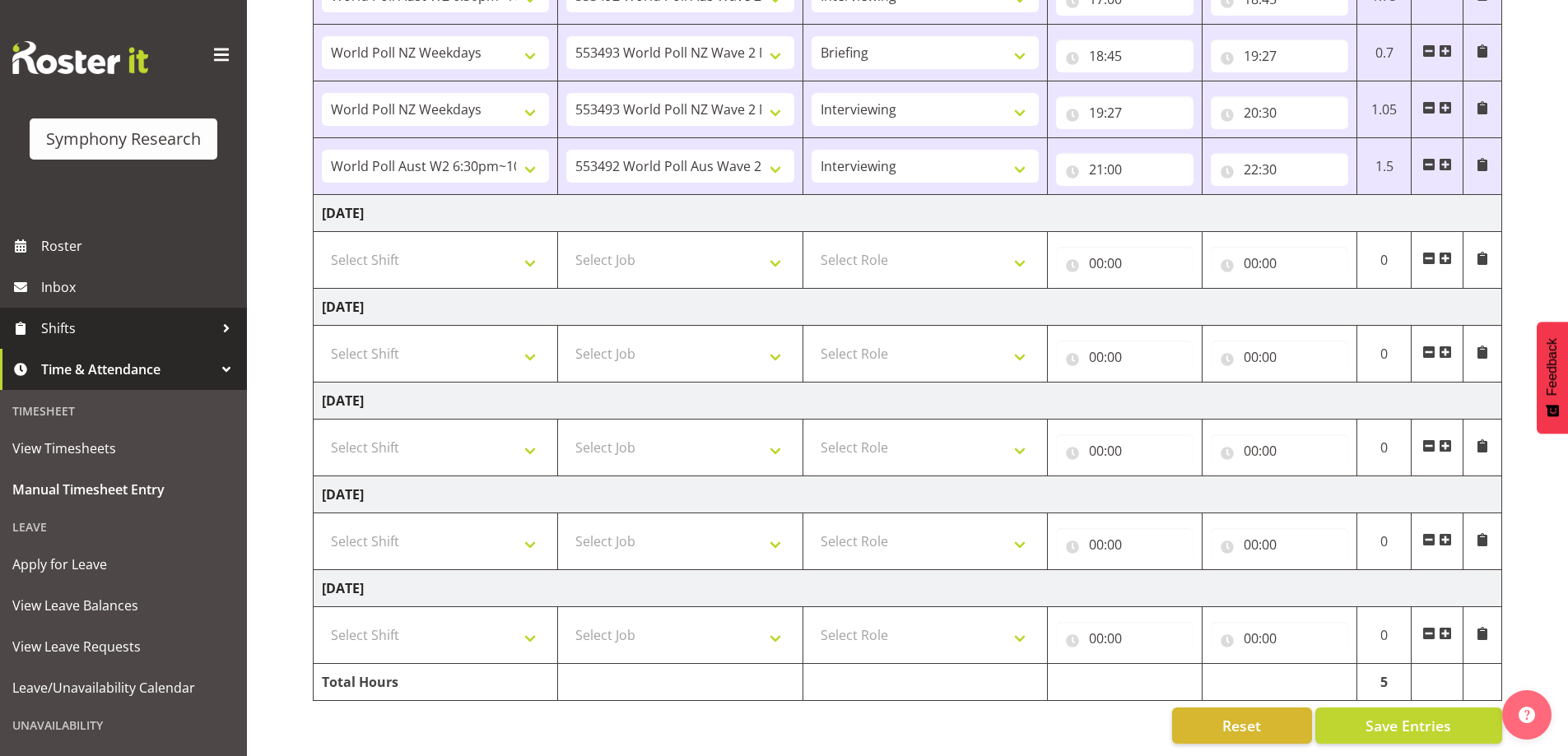
click at [63, 335] on span "Shifts" at bounding box center [127, 329] width 173 height 25
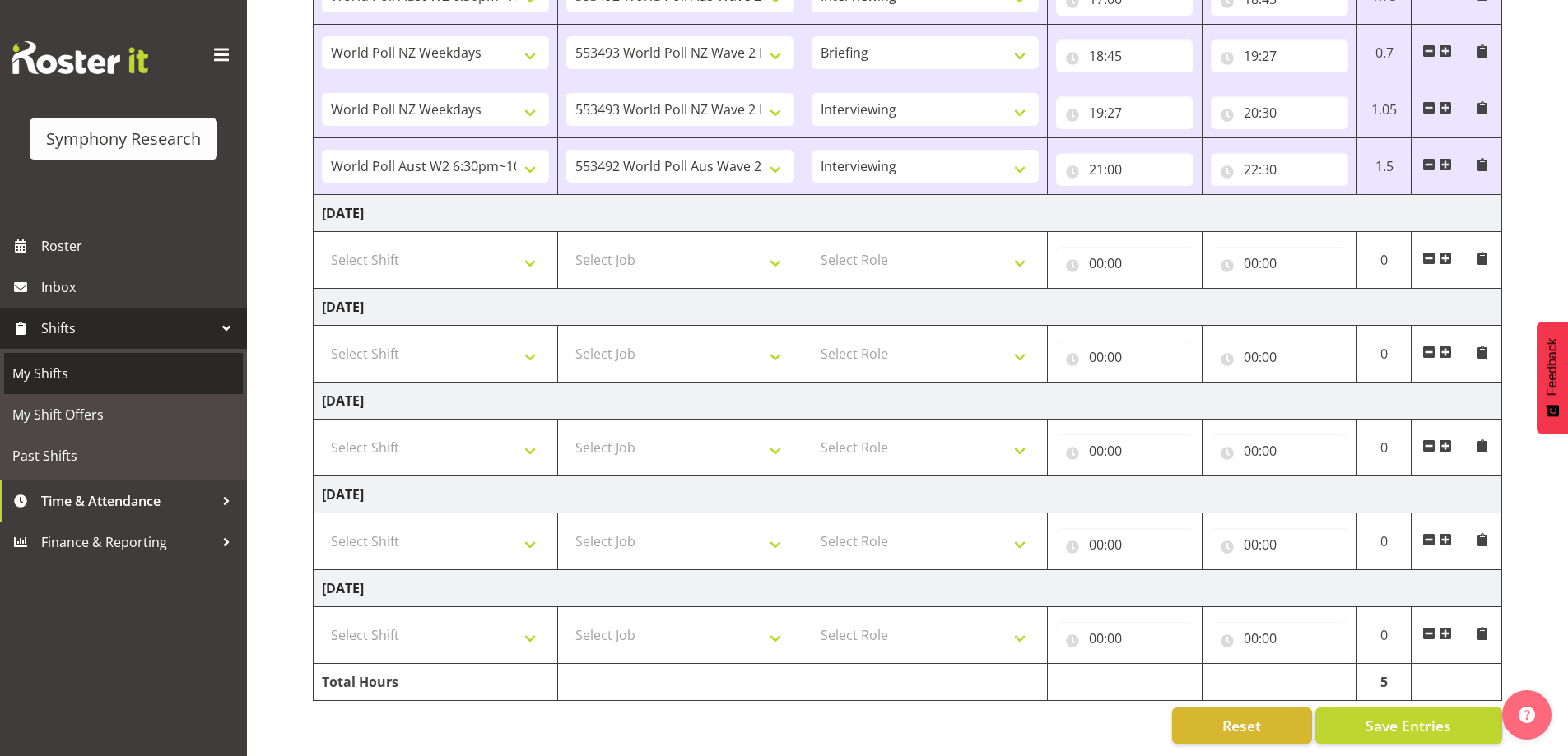
click at [52, 372] on span "My Shifts" at bounding box center [123, 374] width 222 height 25
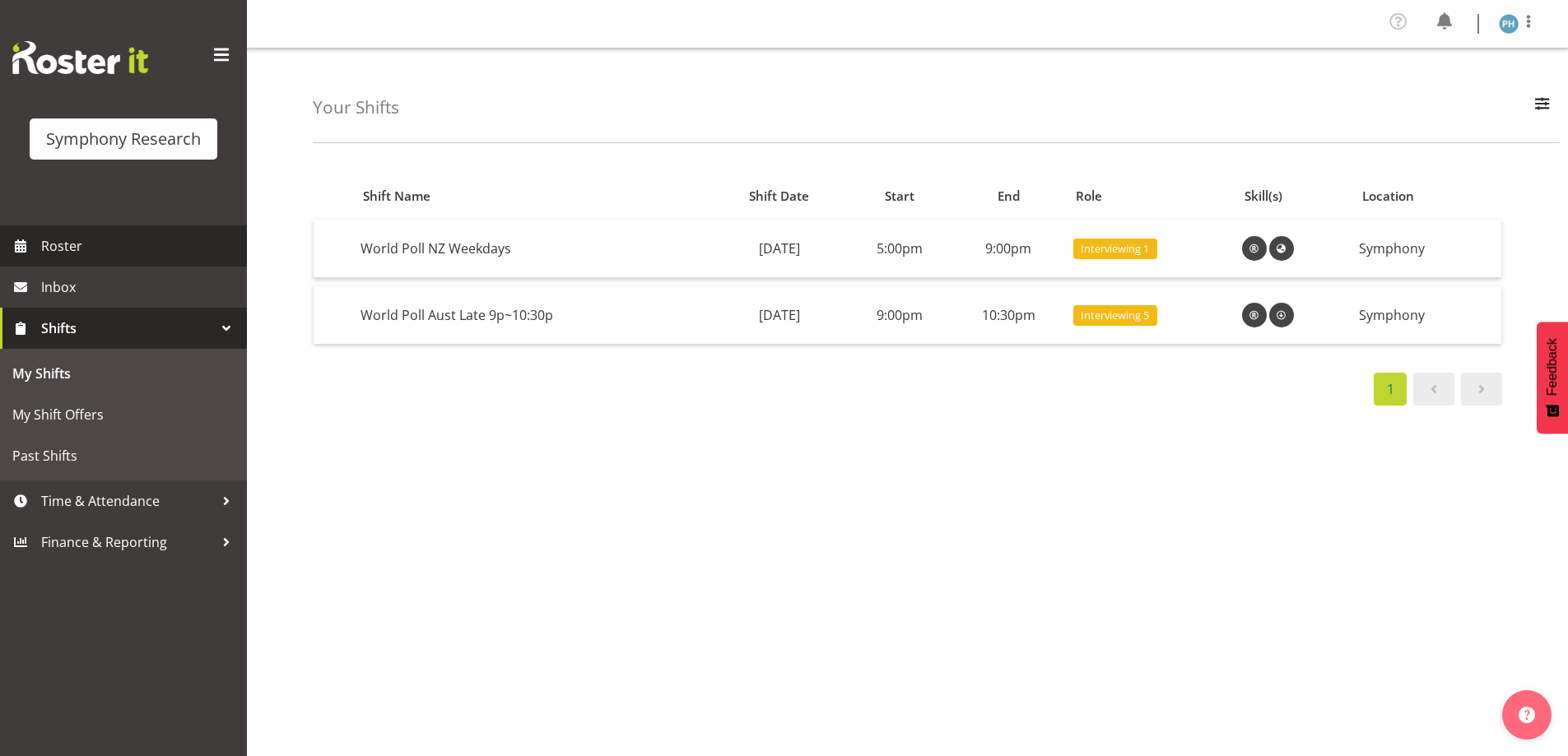
click at [48, 243] on span "Roster" at bounding box center [140, 246] width 198 height 25
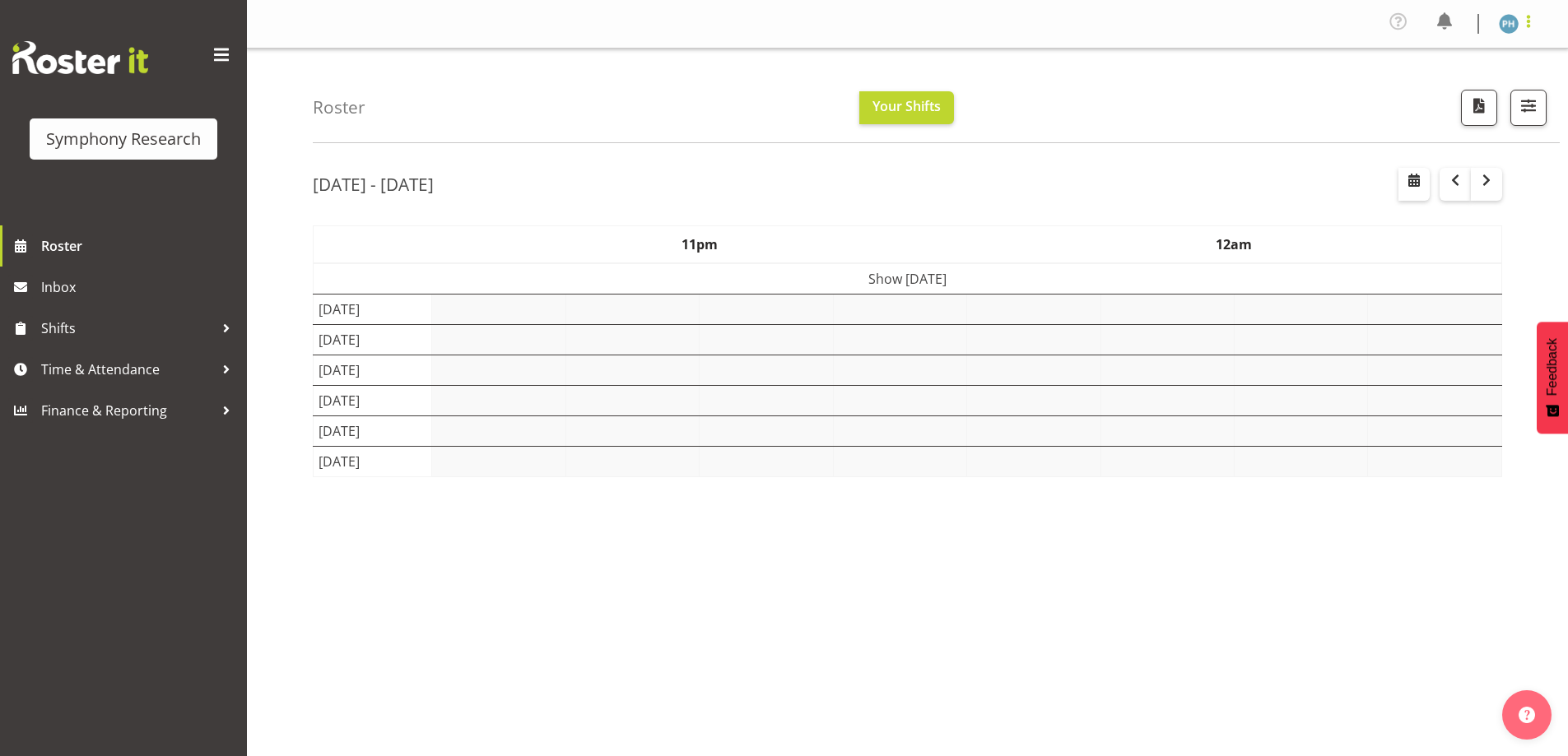
click at [1529, 30] on span at bounding box center [1528, 21] width 19 height 19
click at [1463, 93] on link "Log Out" at bounding box center [1459, 91] width 158 height 30
